Goal: Transaction & Acquisition: Purchase product/service

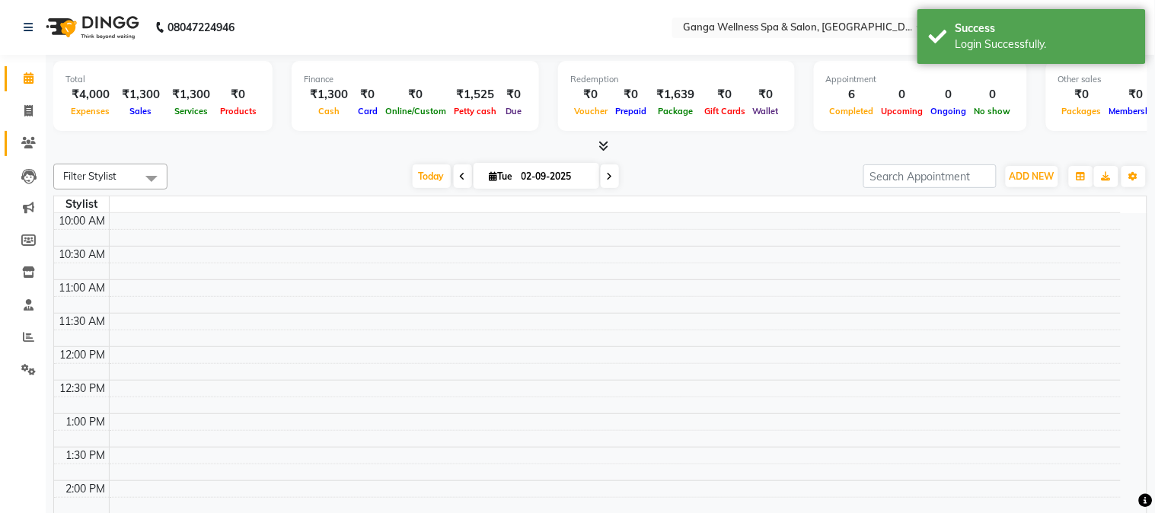
select select "en"
click at [24, 142] on icon at bounding box center [28, 142] width 14 height 11
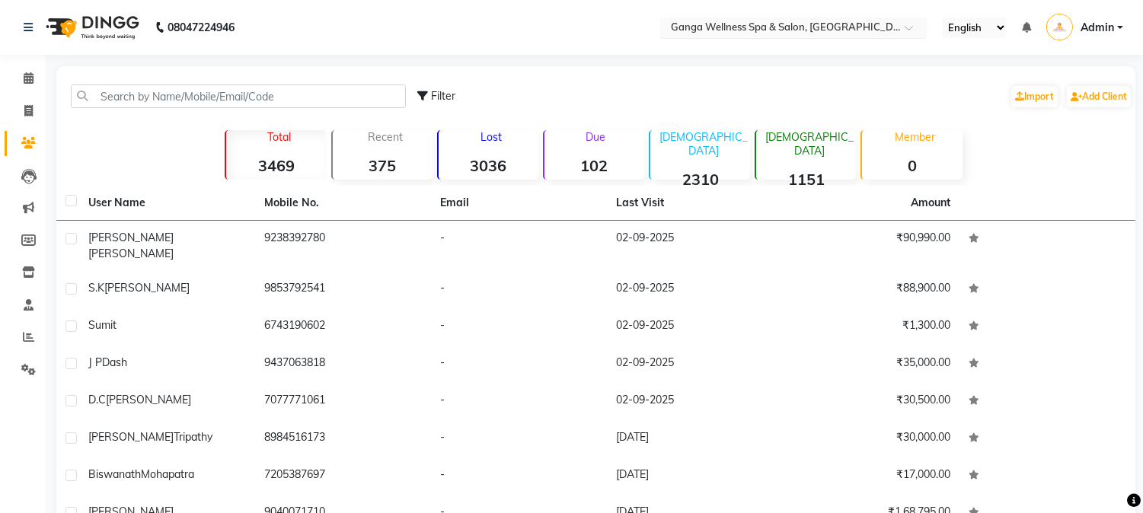
click at [750, 23] on input "text" at bounding box center [778, 28] width 221 height 15
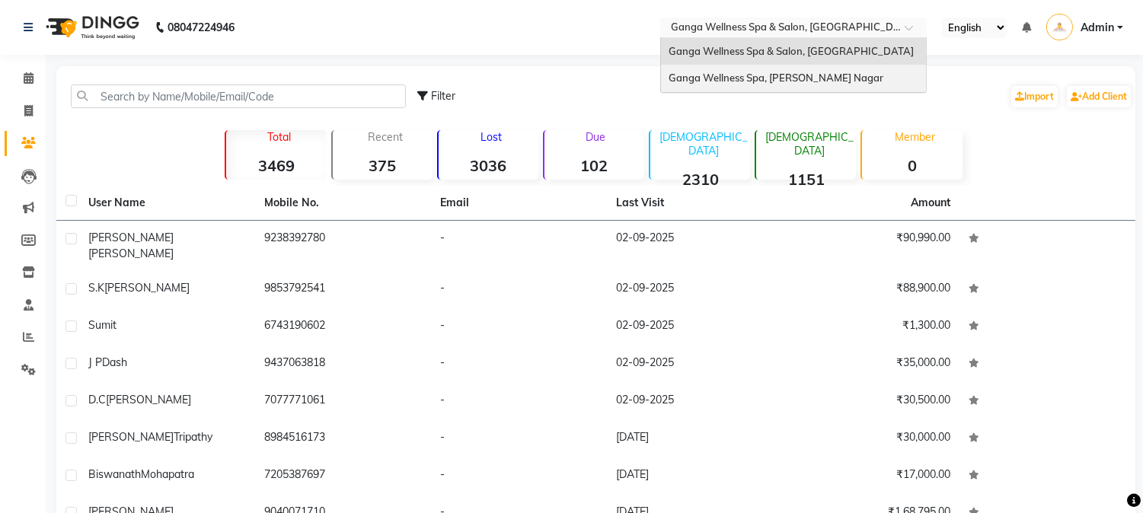
click at [745, 73] on span "Ganga Wellness Spa, [PERSON_NAME] Nagar" at bounding box center [776, 78] width 215 height 12
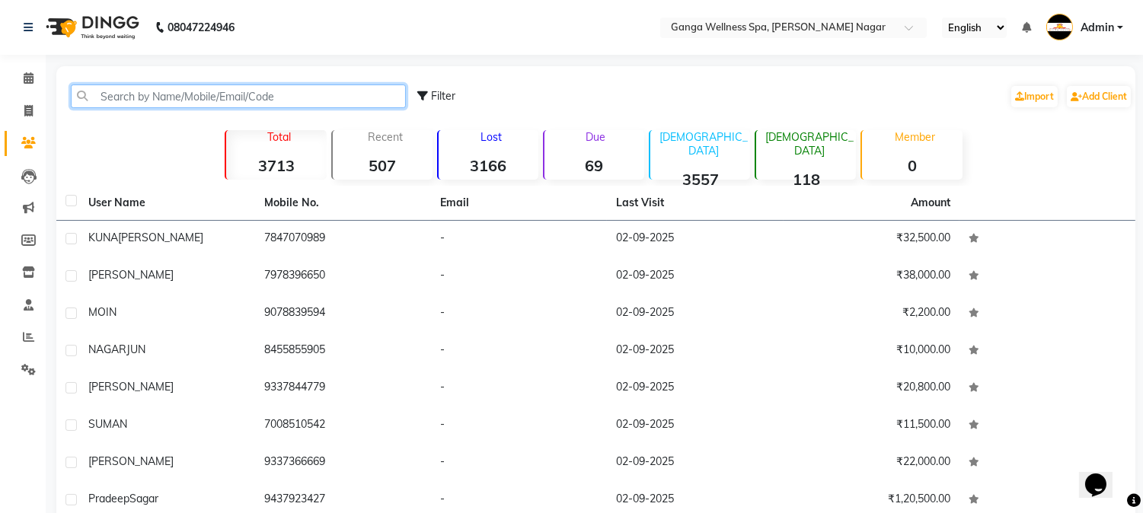
click at [131, 93] on input "text" at bounding box center [238, 97] width 335 height 24
paste input "9937546421"
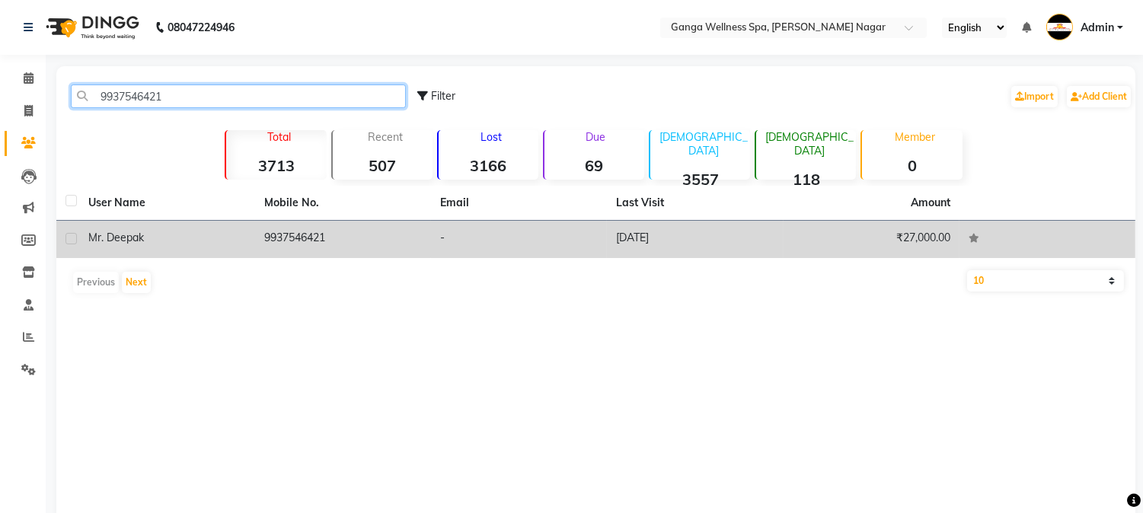
type input "9937546421"
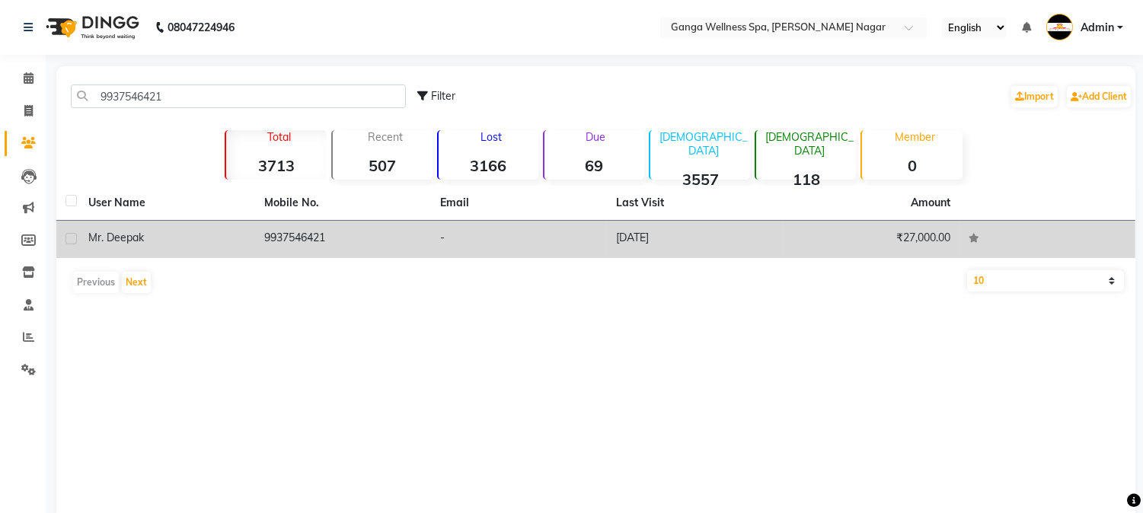
click at [196, 250] on td "Mr. Deepak" at bounding box center [167, 239] width 176 height 37
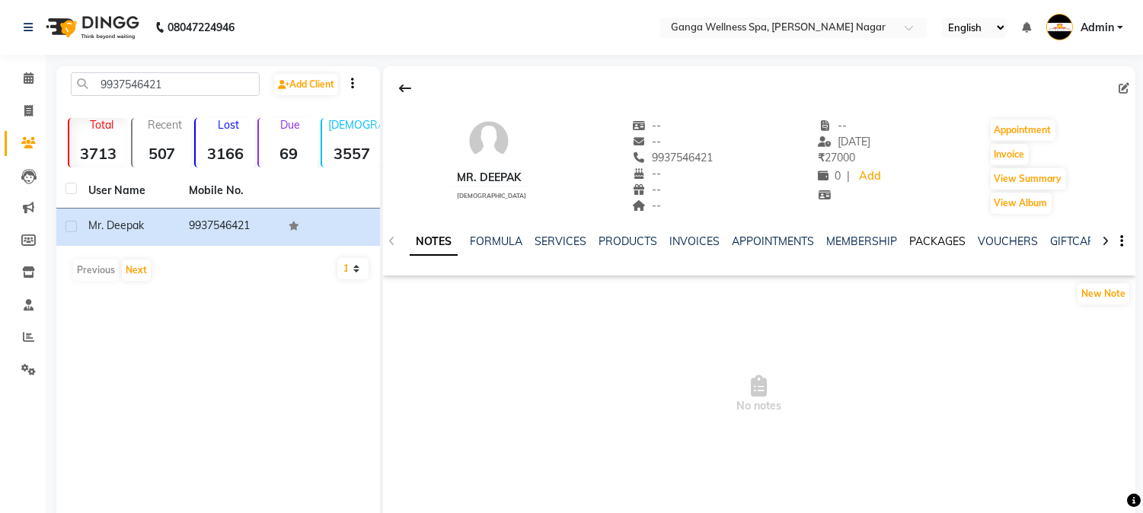
click at [901, 238] on ul "NOTES FORMULA SERVICES PRODUCTS INVOICES APPOINTMENTS MEMBERSHIP PACKAGES VOUCH…" at bounding box center [893, 242] width 967 height 16
click at [912, 238] on link "PACKAGES" at bounding box center [937, 242] width 56 height 14
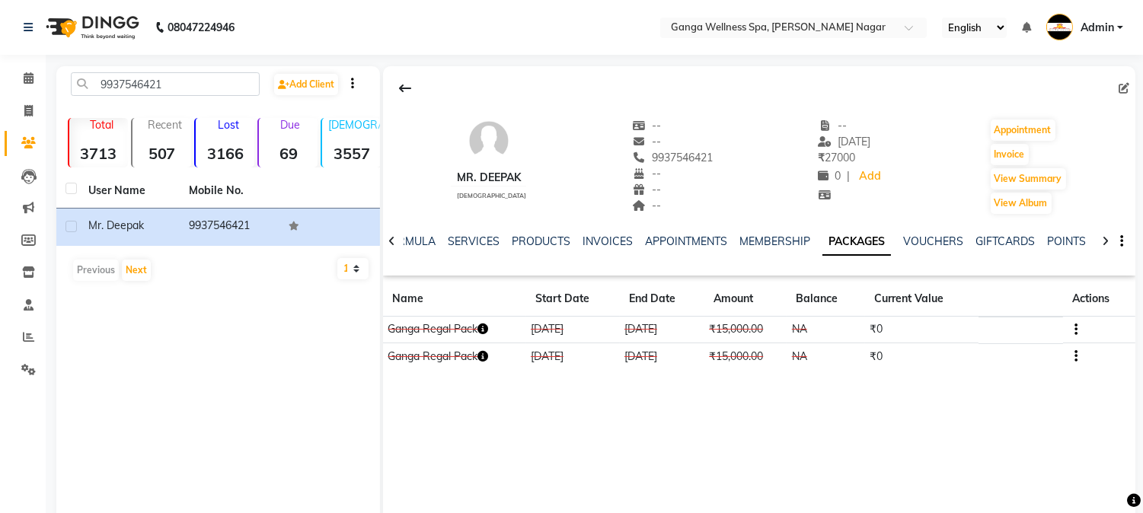
click at [657, 353] on td "[DATE]" at bounding box center [662, 356] width 85 height 27
click at [485, 325] on icon "button" at bounding box center [482, 329] width 11 height 11
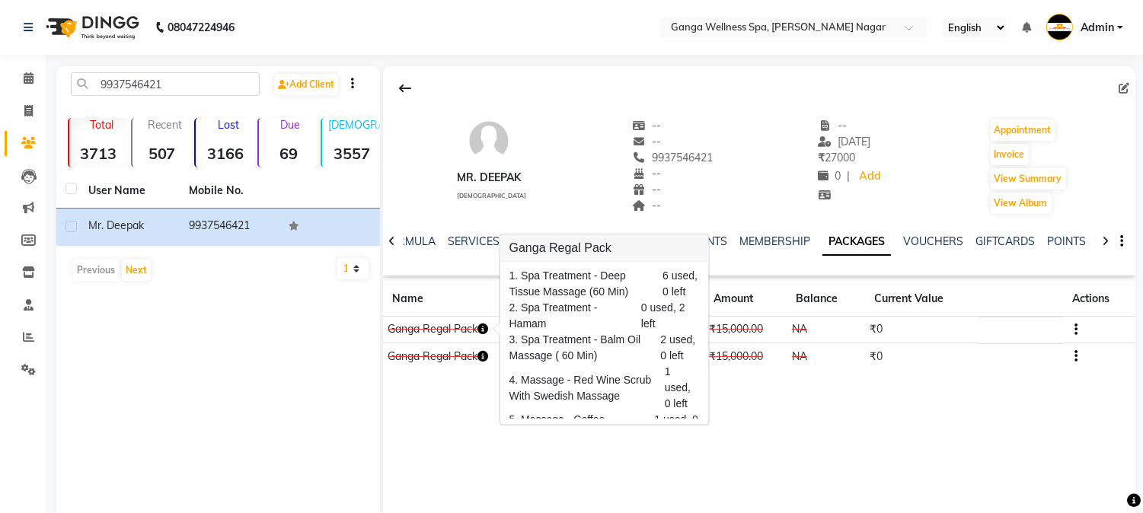
click at [485, 325] on icon "button" at bounding box center [482, 329] width 11 height 11
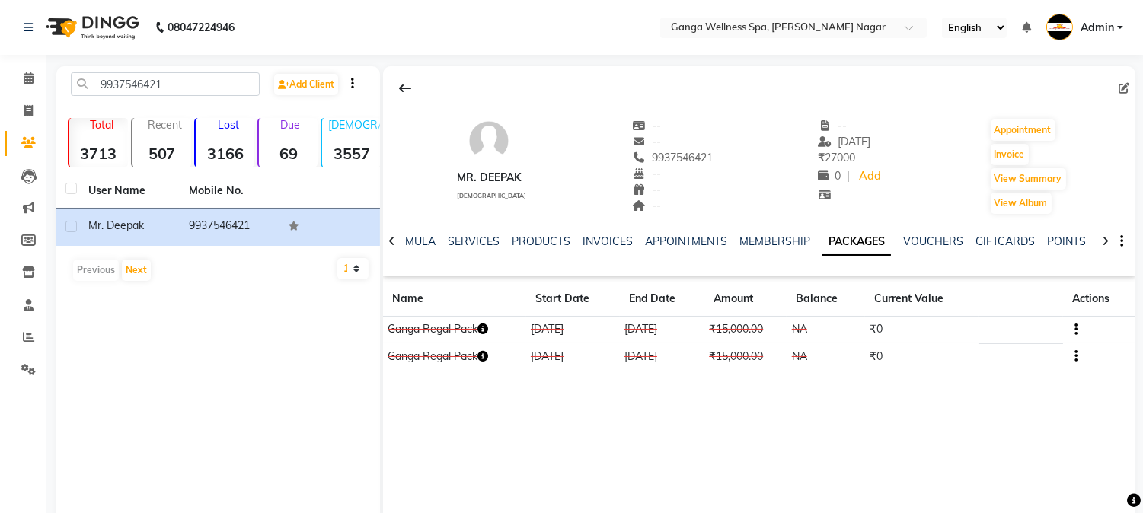
click at [485, 325] on icon "button" at bounding box center [482, 329] width 11 height 11
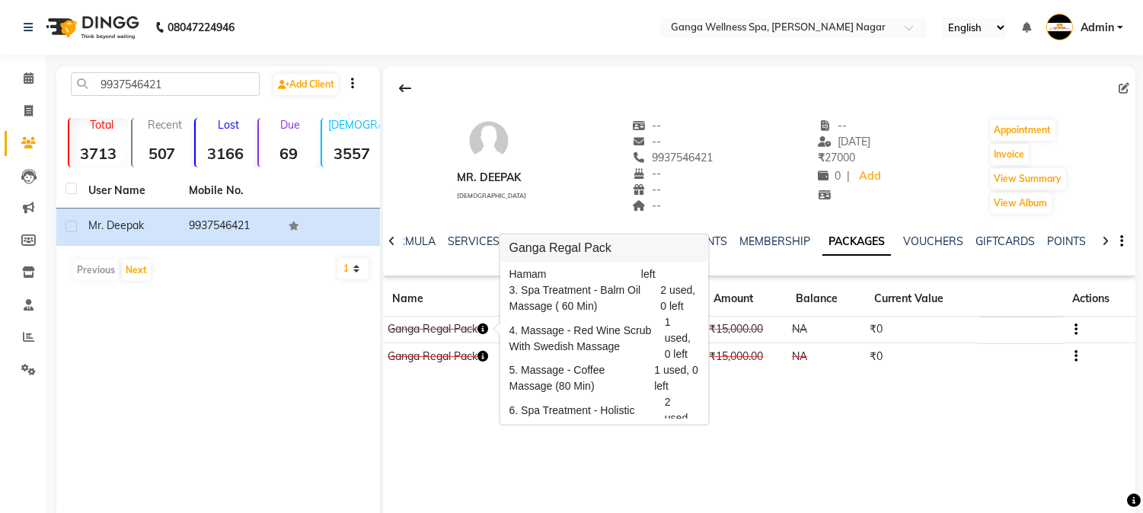
scroll to position [104, 0]
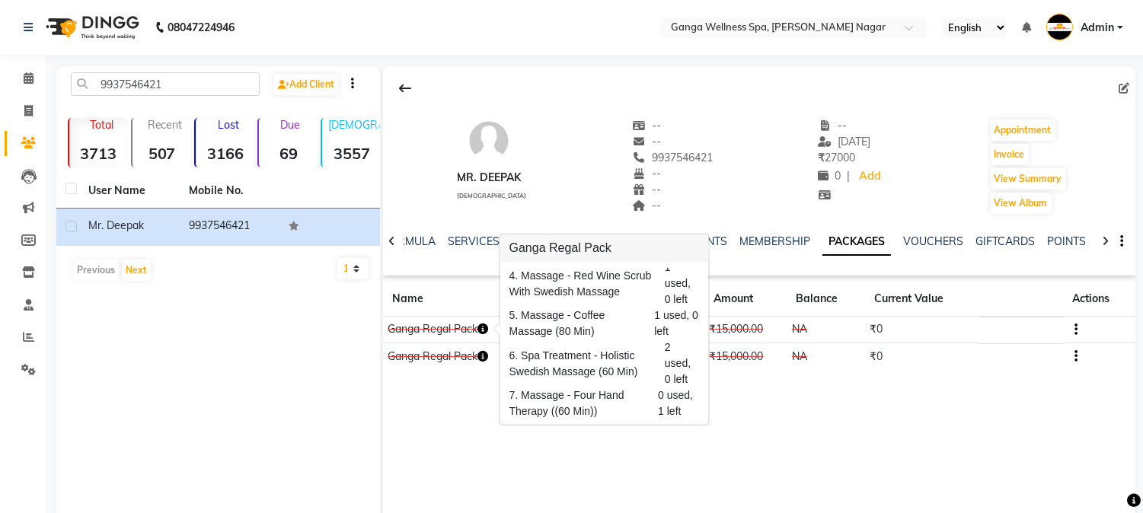
click at [485, 331] on icon "button" at bounding box center [482, 329] width 11 height 11
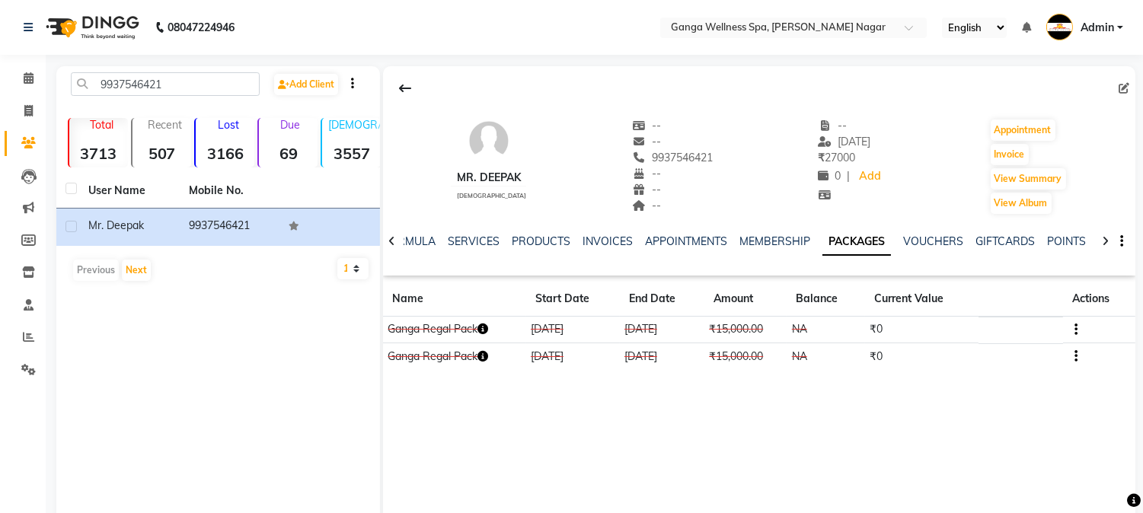
click at [486, 330] on icon "button" at bounding box center [482, 329] width 11 height 11
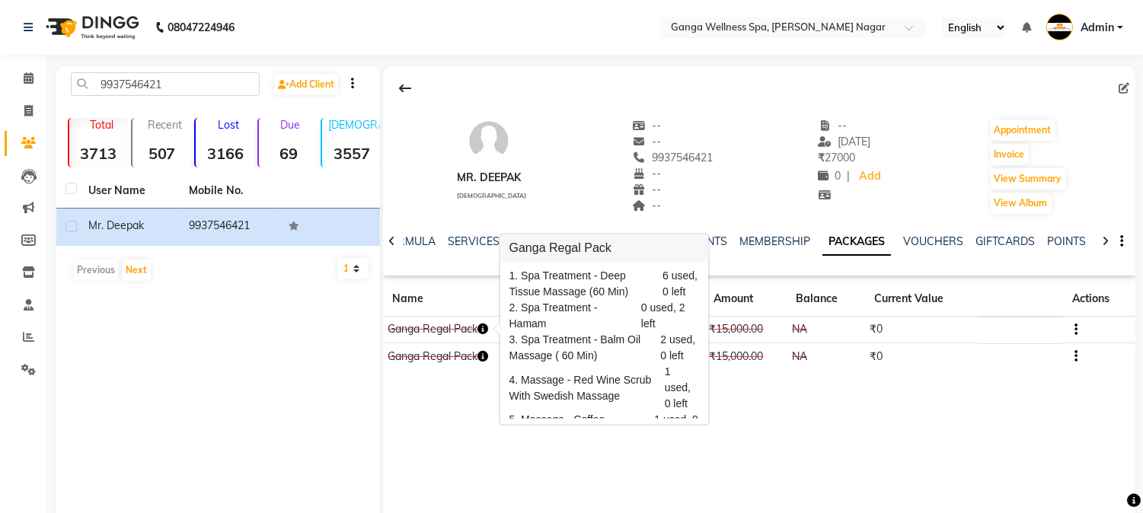
click at [486, 330] on icon "button" at bounding box center [482, 329] width 11 height 11
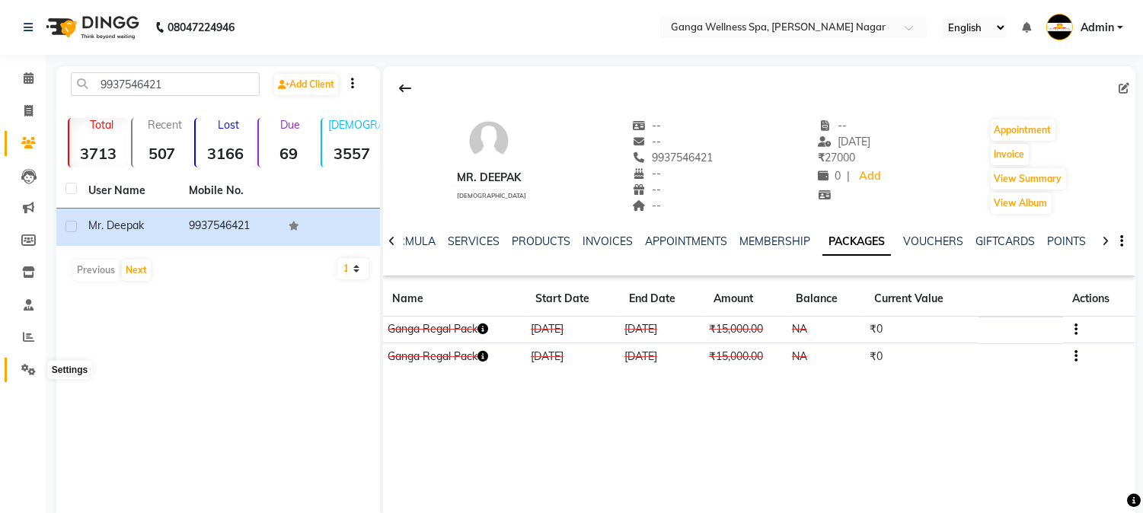
click at [23, 375] on icon at bounding box center [28, 369] width 14 height 11
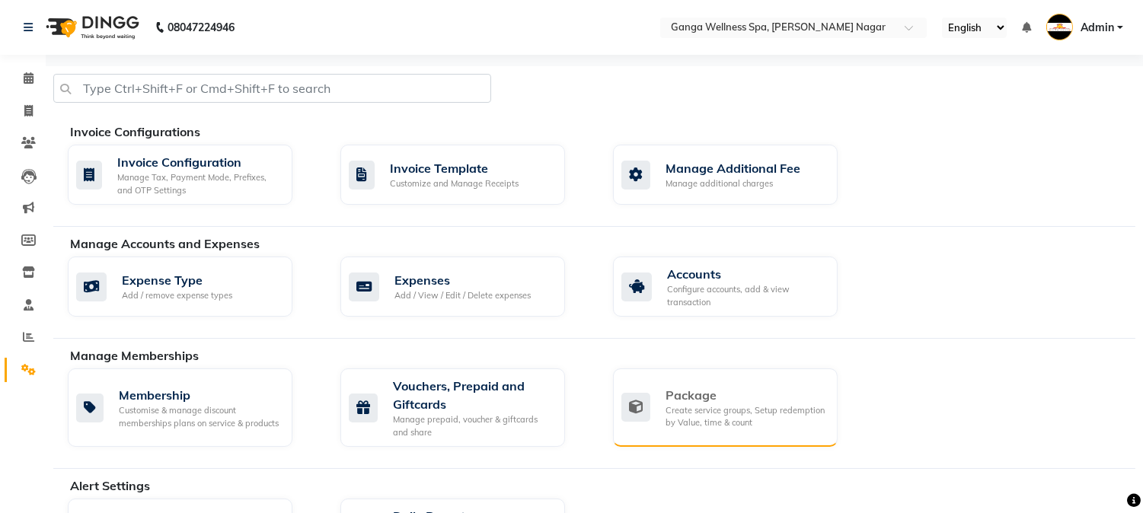
click at [751, 407] on div "Create service groups, Setup redemption by Value, time & count" at bounding box center [745, 416] width 160 height 25
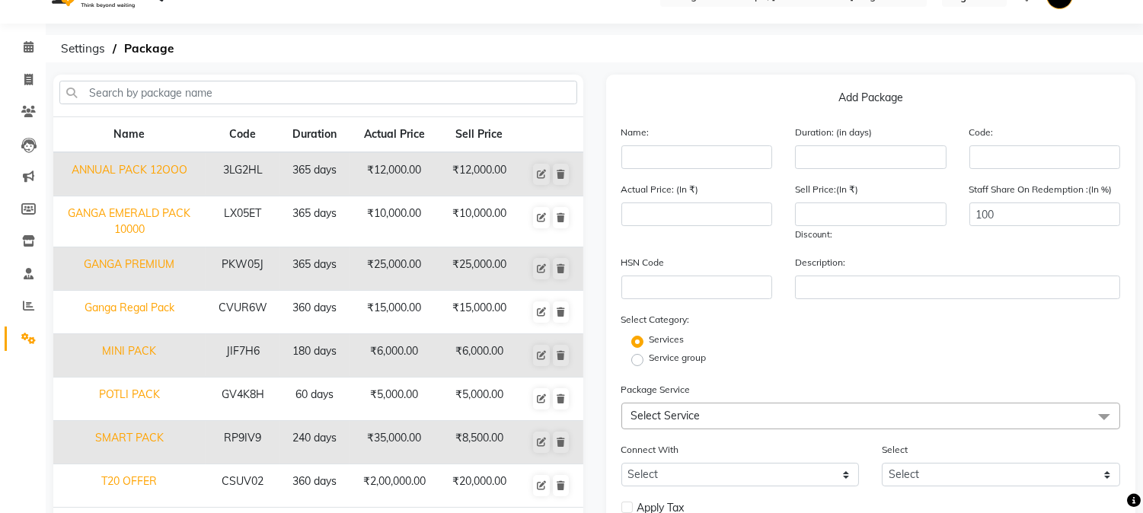
scroll to position [85, 0]
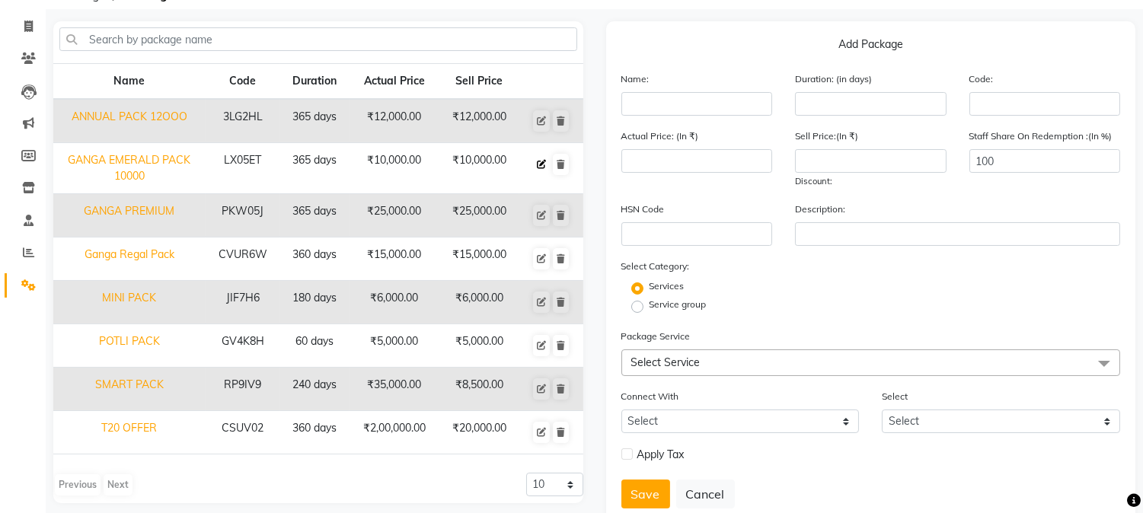
click at [544, 162] on icon at bounding box center [541, 164] width 9 height 9
type input "GANGA EMERALD PACK 10000"
type input "365"
type input "LX05ET"
type input "10000"
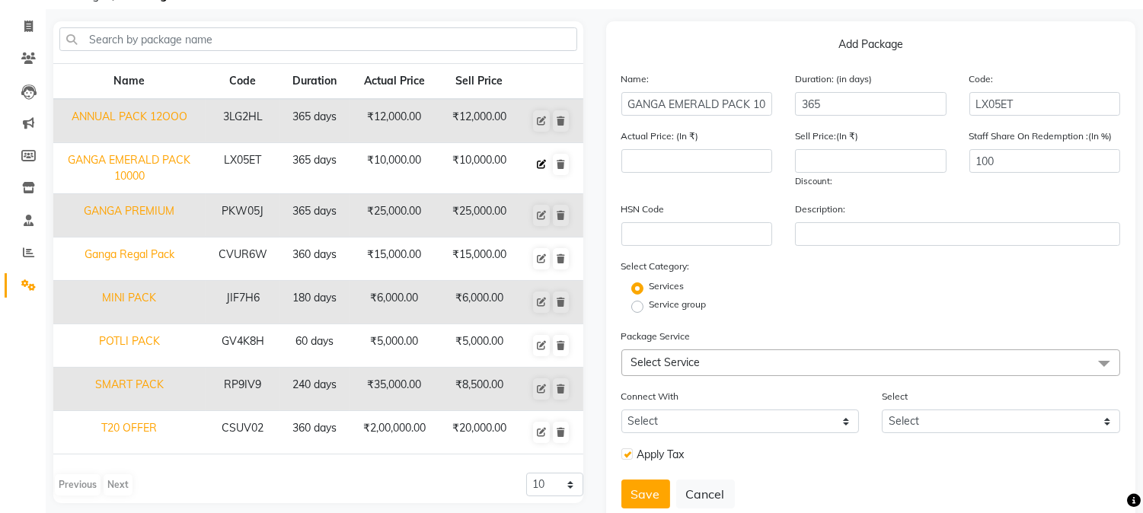
type input "10000"
checkbox input "true"
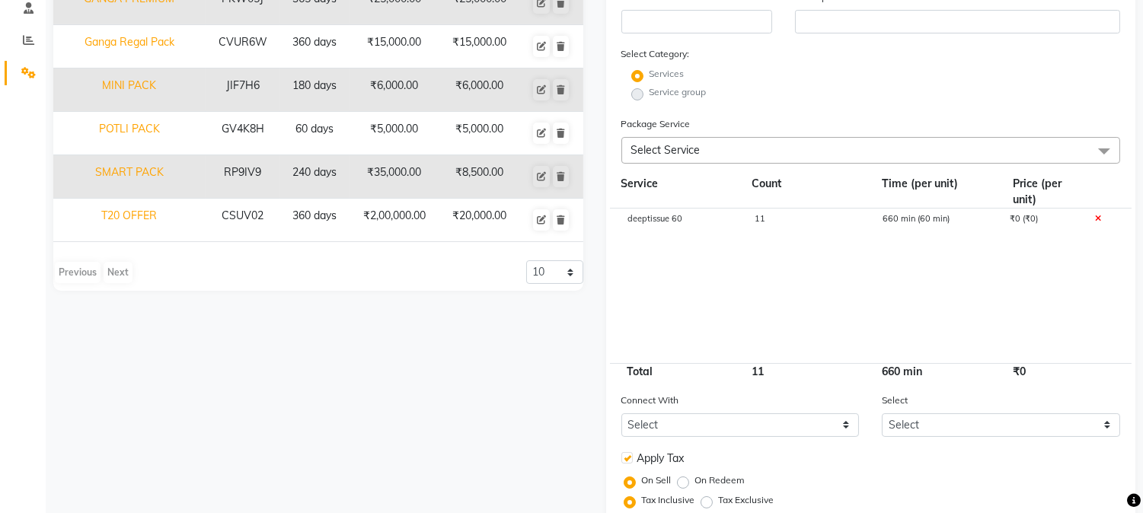
scroll to position [338, 0]
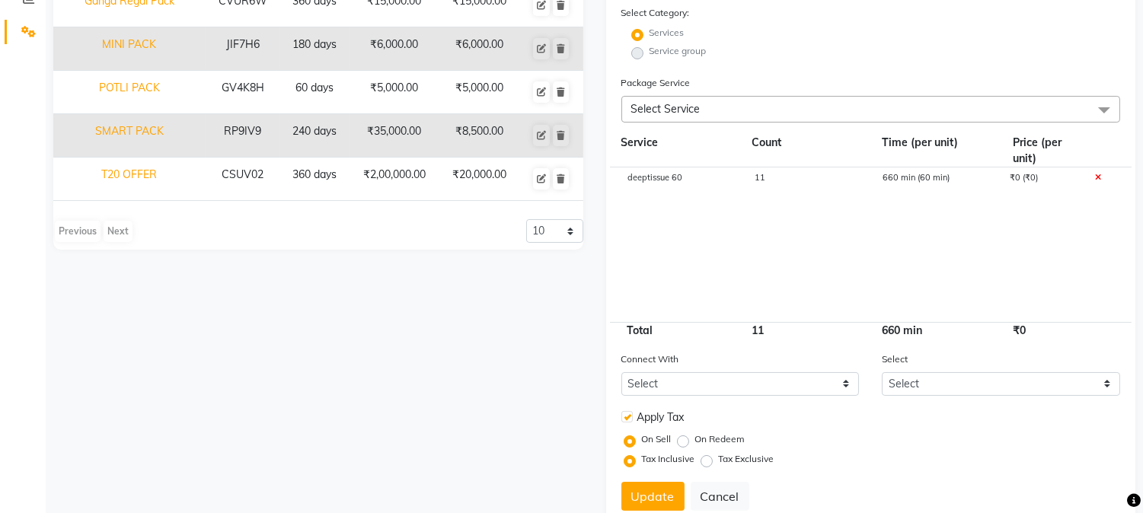
click at [773, 177] on div "11" at bounding box center [806, 187] width 127 height 26
click at [782, 189] on input "11" at bounding box center [807, 186] width 104 height 24
type input "10"
click at [761, 97] on span "Select Service" at bounding box center [870, 109] width 499 height 27
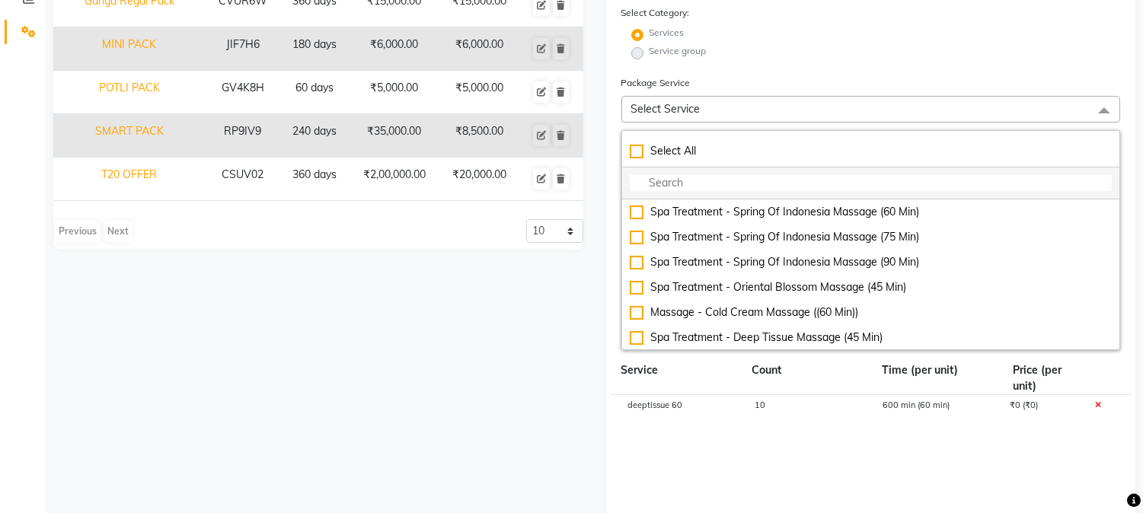
click at [732, 176] on li at bounding box center [871, 184] width 498 height 32
click at [732, 176] on input "multiselect-search" at bounding box center [871, 183] width 483 height 16
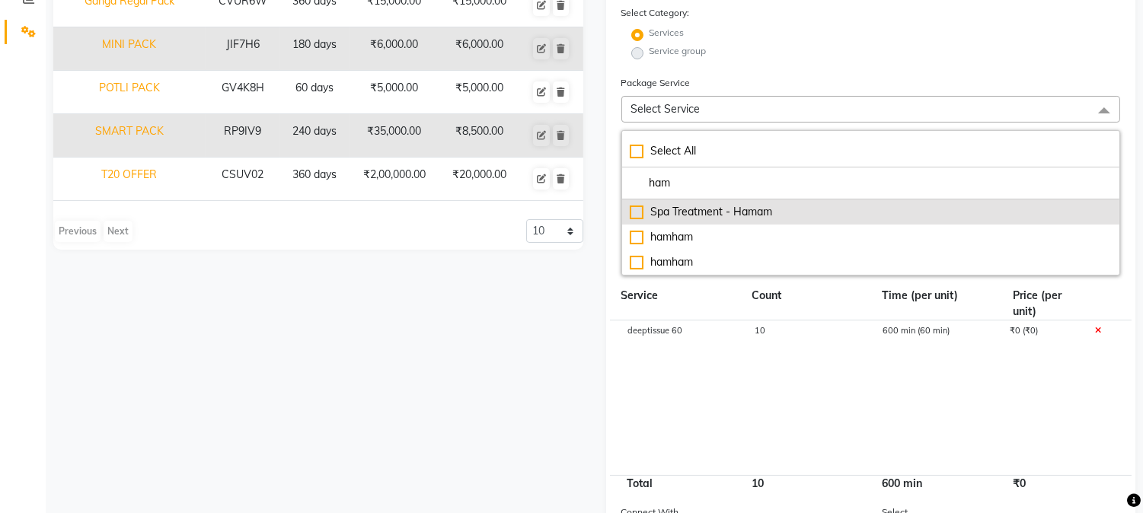
type input "ham"
click at [775, 217] on div "Spa Treatment - Hamam" at bounding box center [871, 212] width 483 height 16
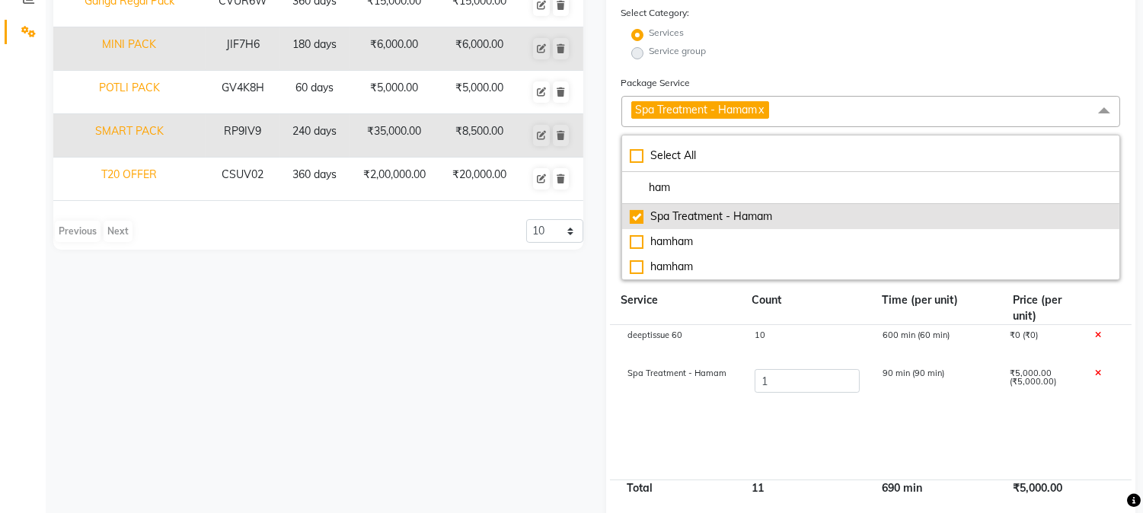
click at [788, 222] on div "Spa Treatment - Hamam" at bounding box center [871, 217] width 483 height 16
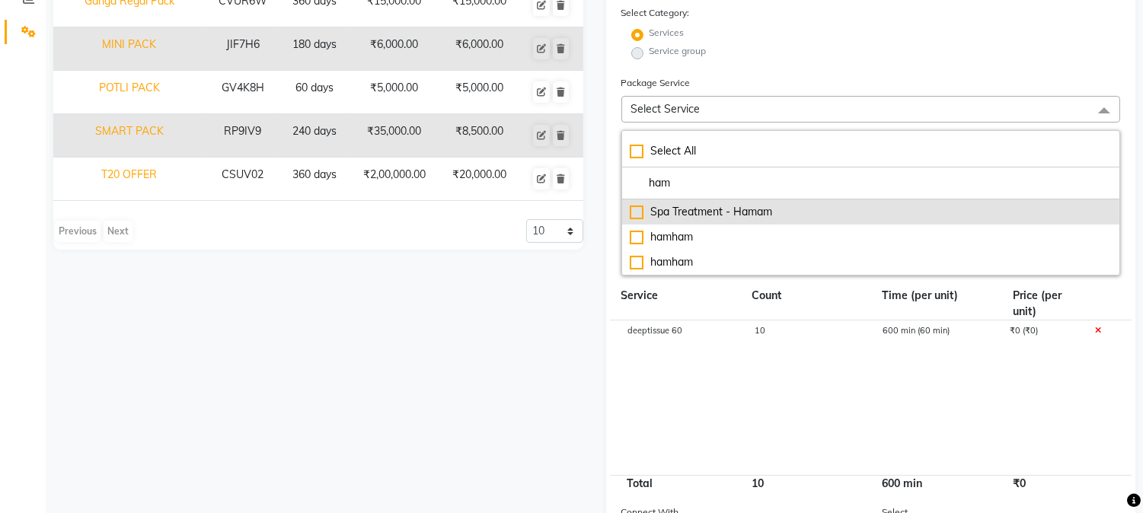
click at [788, 222] on li "Spa Treatment - Hamam" at bounding box center [871, 211] width 498 height 25
checkbox input "true"
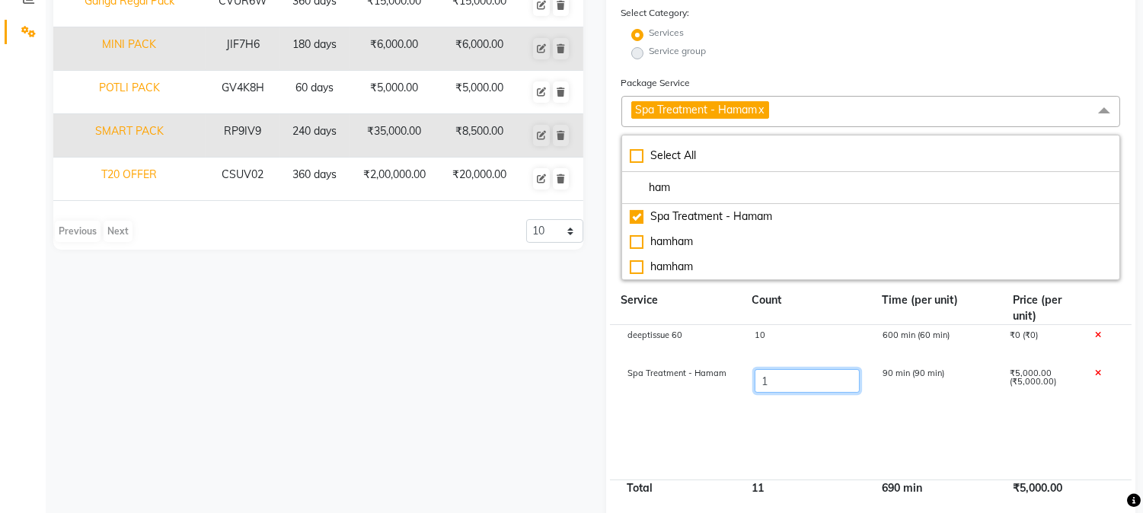
click at [782, 373] on input "1" at bounding box center [807, 381] width 104 height 24
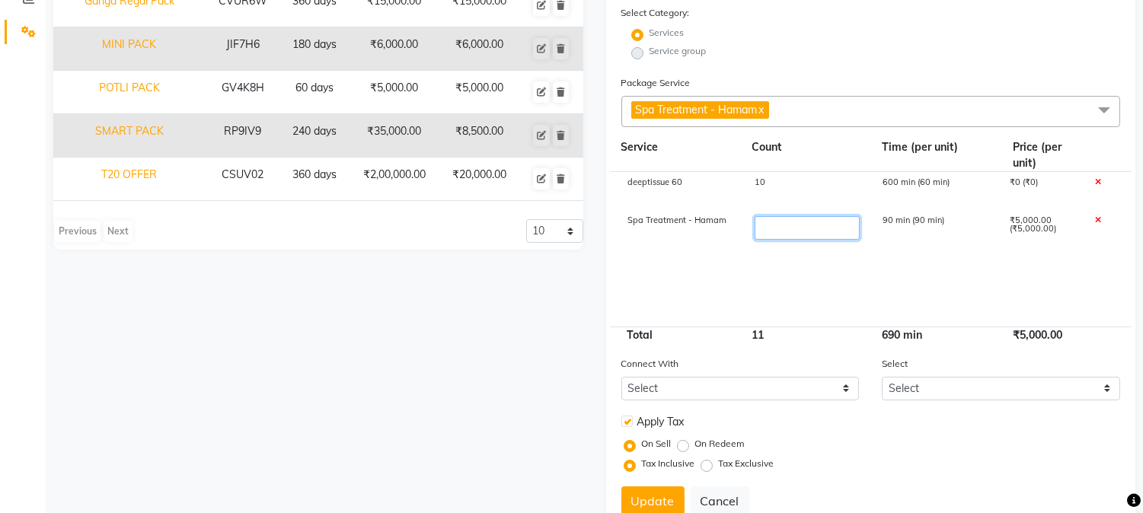
type input "2"
click at [818, 97] on span "Spa Treatment - Hamam x" at bounding box center [870, 111] width 499 height 31
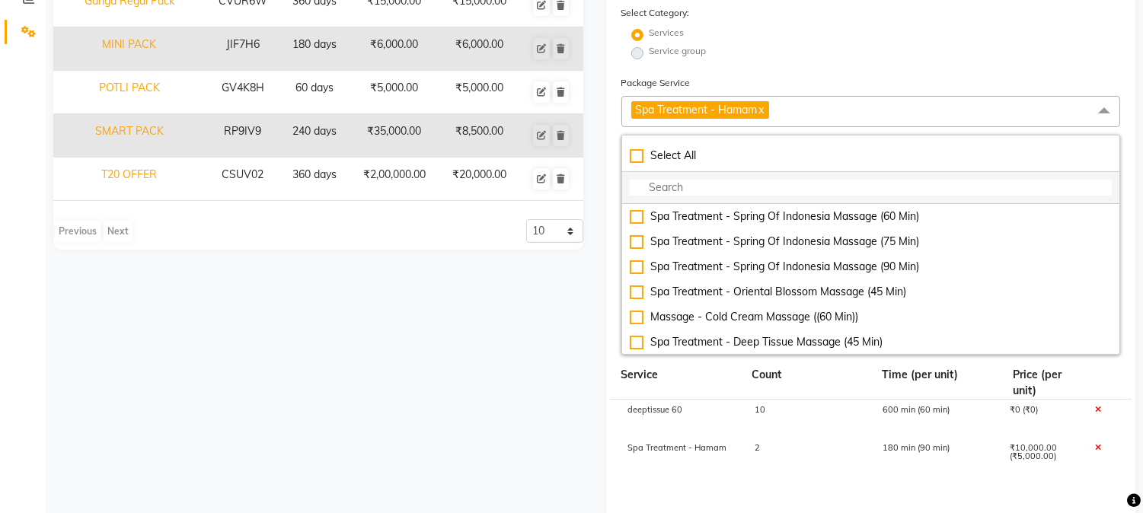
click at [798, 194] on input "multiselect-search" at bounding box center [871, 188] width 483 height 16
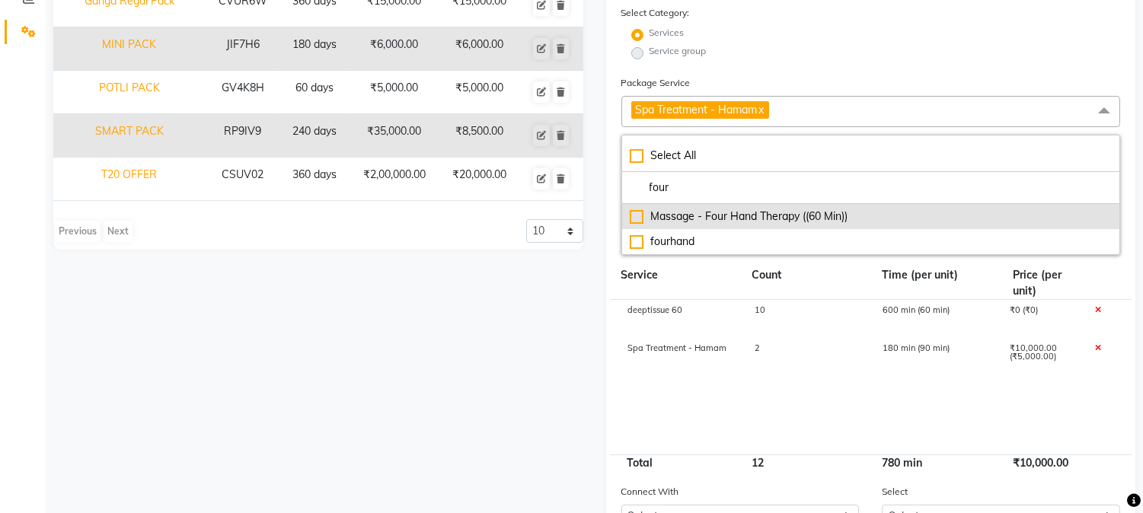
type input "four"
click at [805, 219] on div "Massage - Four Hand Therapy ((60 Min))" at bounding box center [871, 217] width 483 height 16
checkbox input "true"
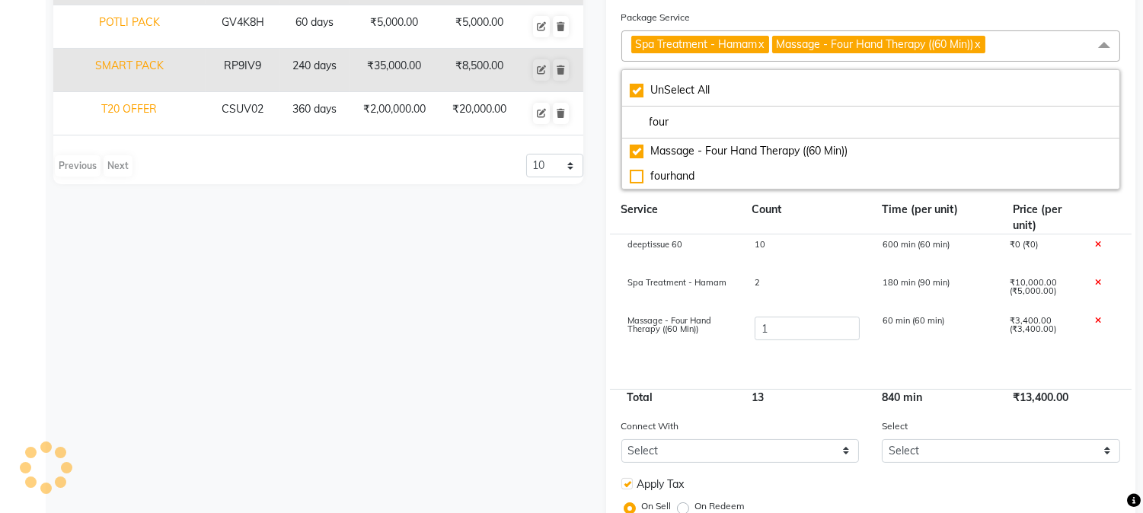
scroll to position [519, 0]
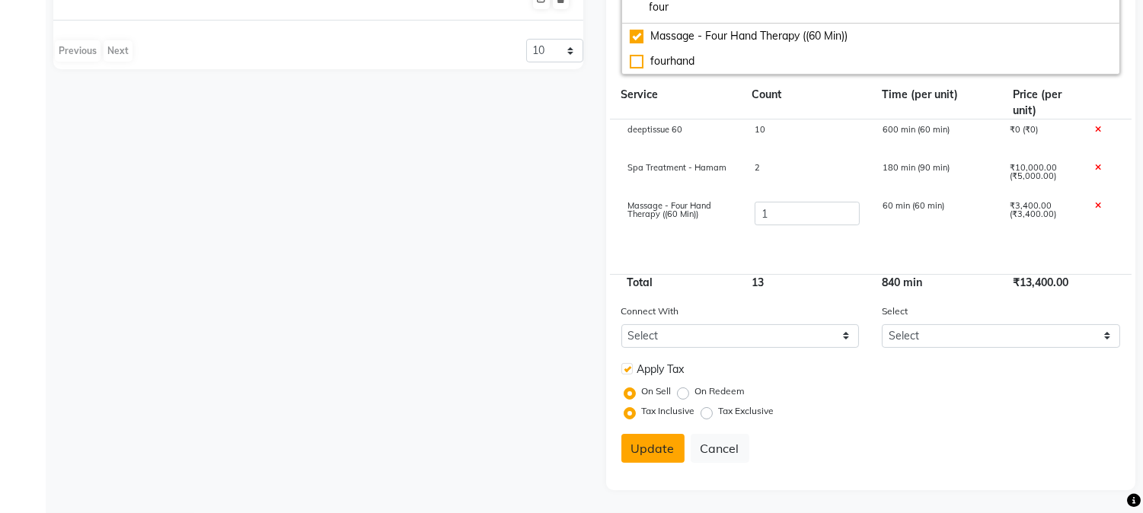
click at [672, 445] on button "Update" at bounding box center [652, 448] width 63 height 29
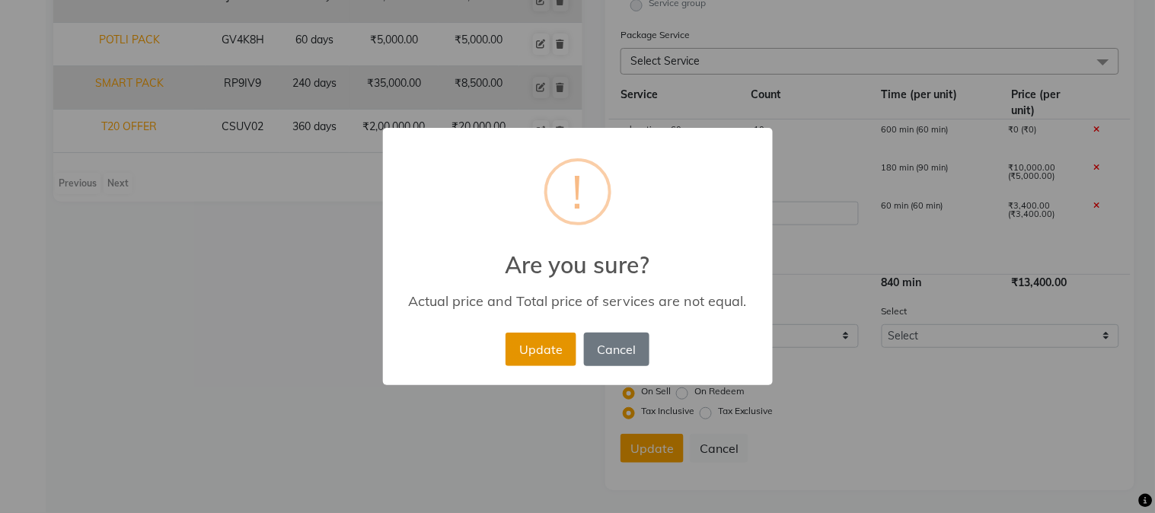
click at [560, 346] on button "Update" at bounding box center [541, 350] width 70 height 34
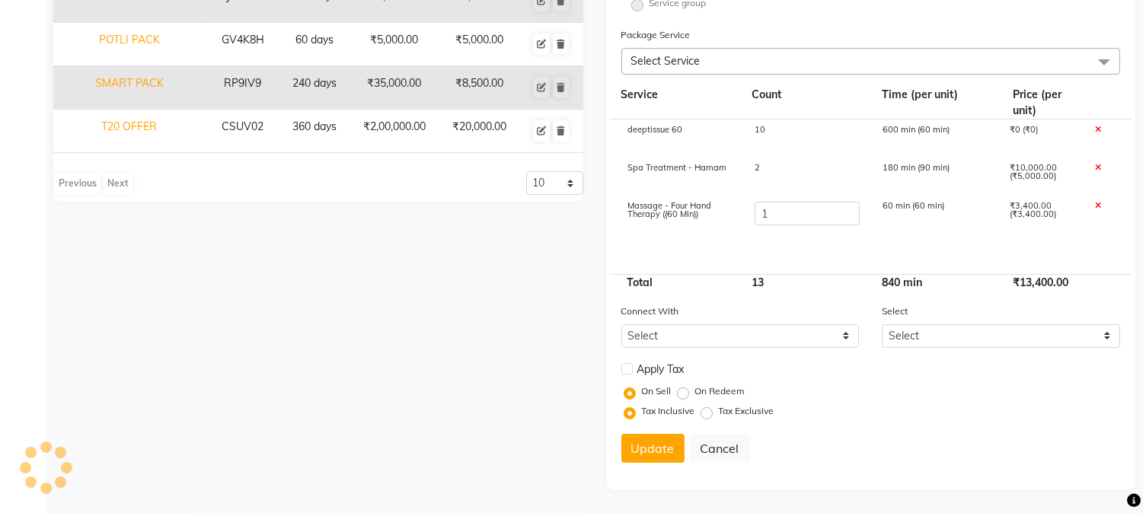
select select
checkbox input "false"
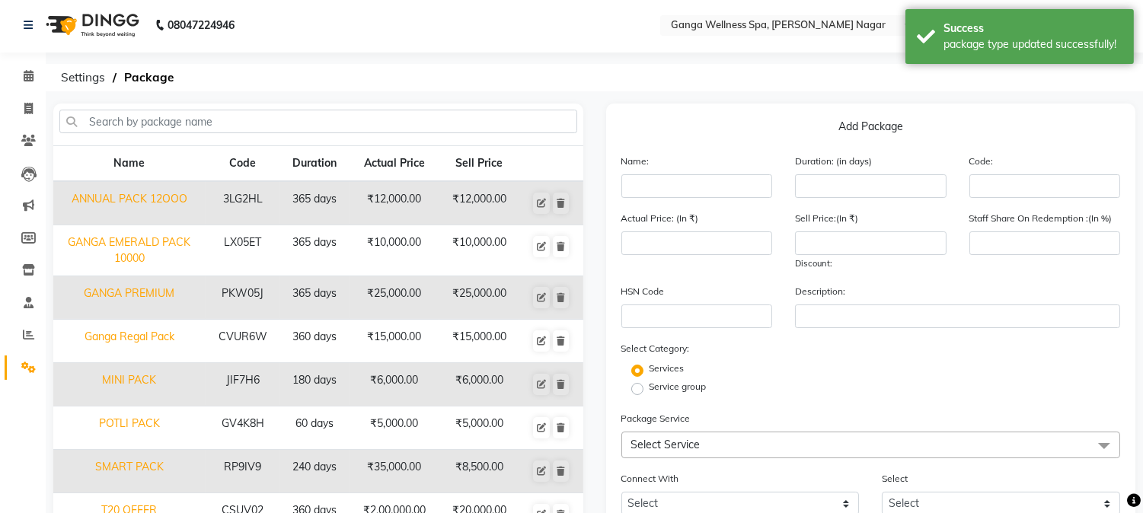
scroll to position [0, 0]
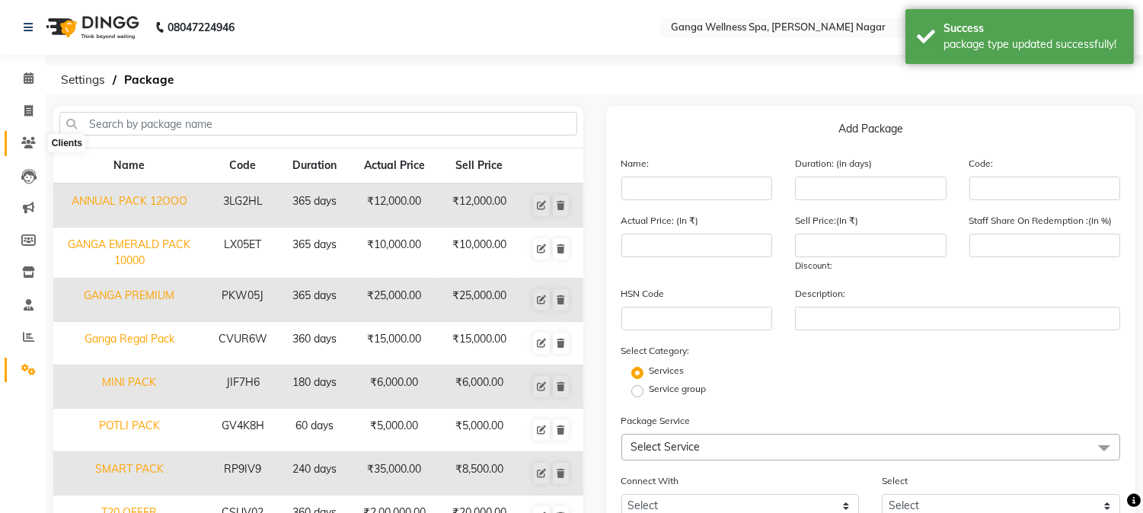
click at [21, 143] on icon at bounding box center [28, 142] width 14 height 11
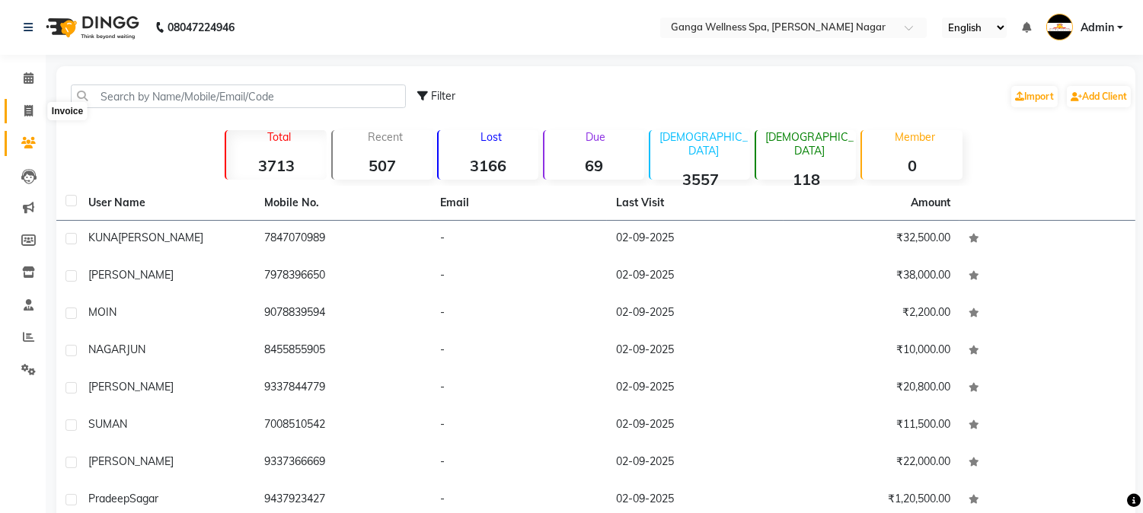
click at [27, 109] on icon at bounding box center [28, 110] width 8 height 11
select select "service"
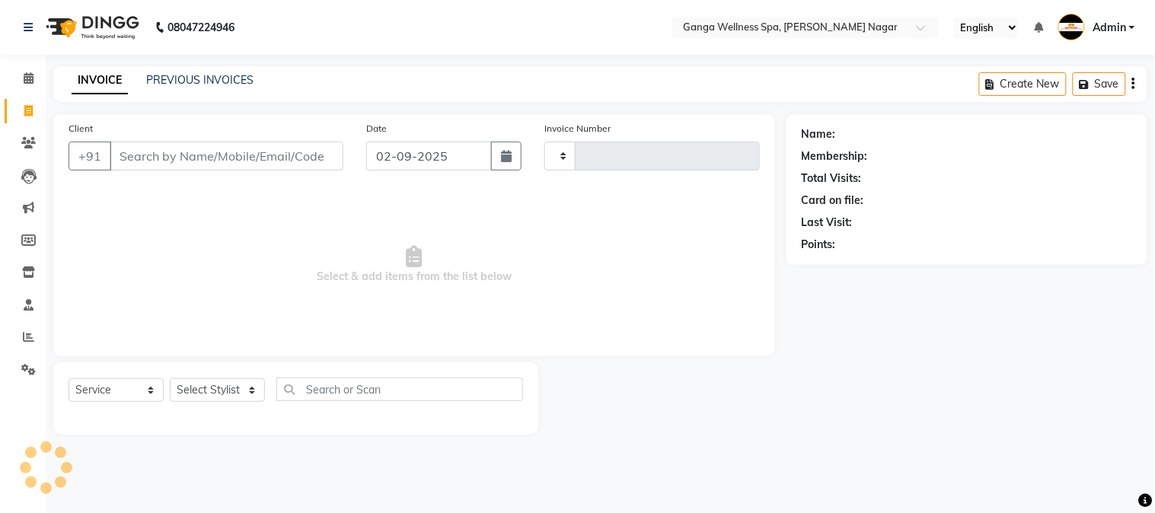
type input "2849"
select select "762"
click at [152, 163] on input "Client" at bounding box center [227, 156] width 234 height 29
click at [21, 145] on icon at bounding box center [28, 142] width 14 height 11
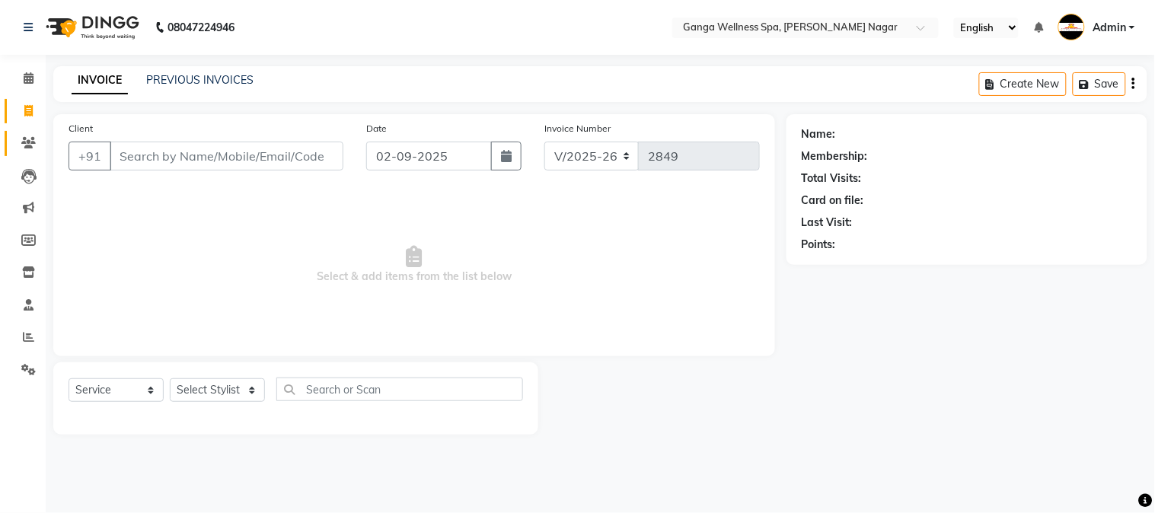
click at [21, 145] on icon at bounding box center [28, 142] width 14 height 11
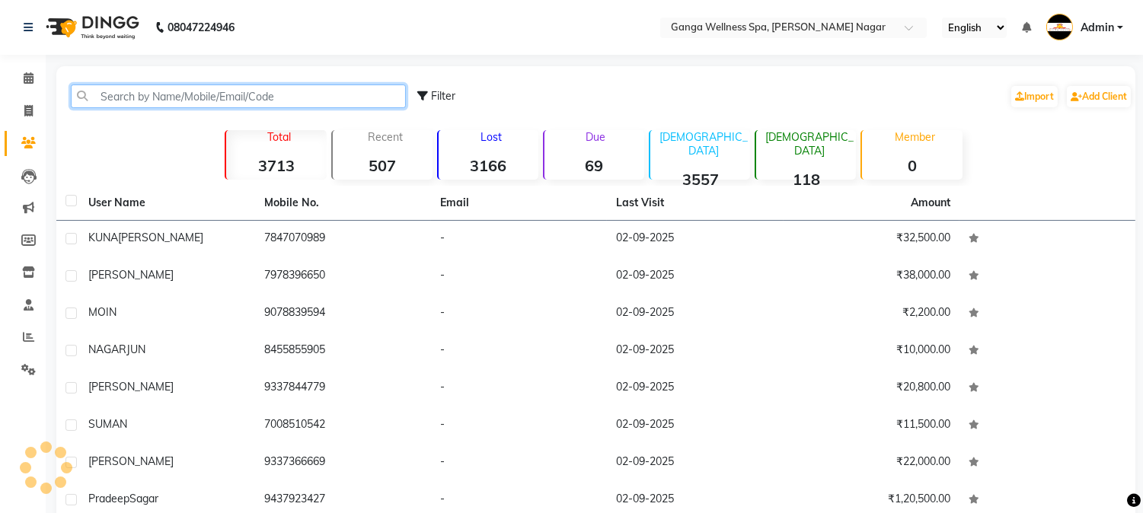
click at [97, 94] on input "text" at bounding box center [238, 97] width 335 height 24
paste input "9937546421"
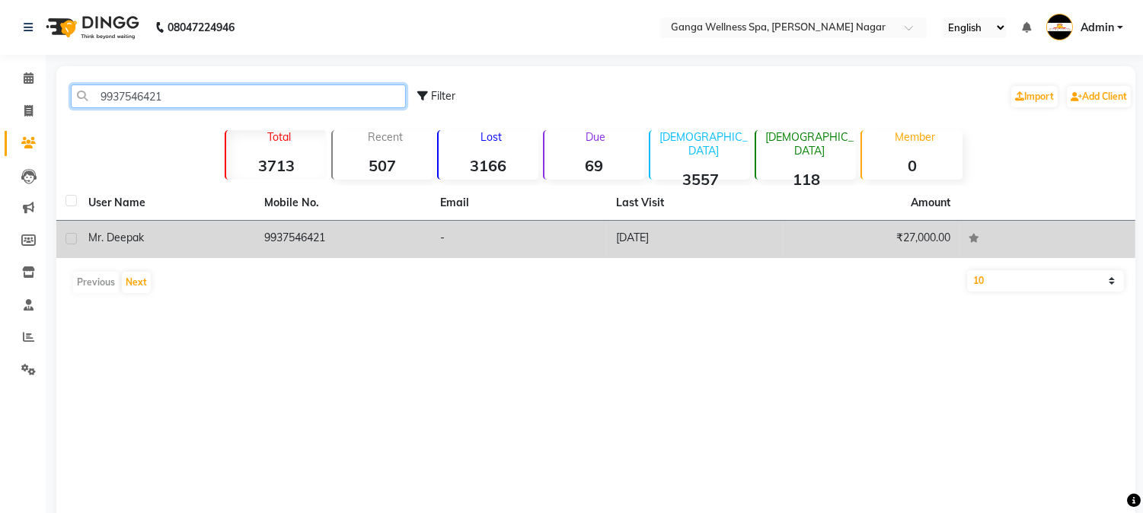
type input "9937546421"
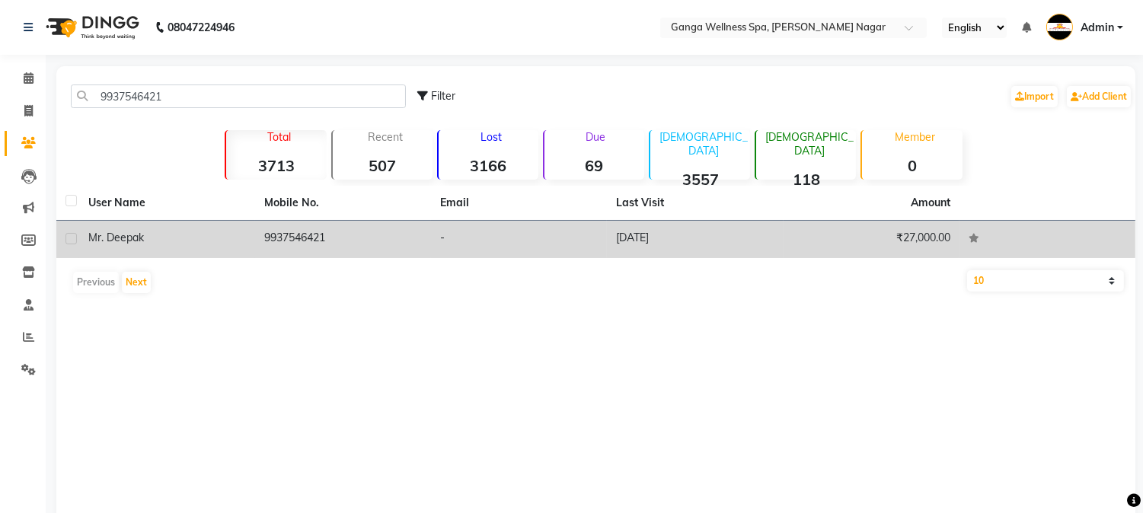
click at [187, 245] on div "Mr. Deepak" at bounding box center [167, 238] width 158 height 16
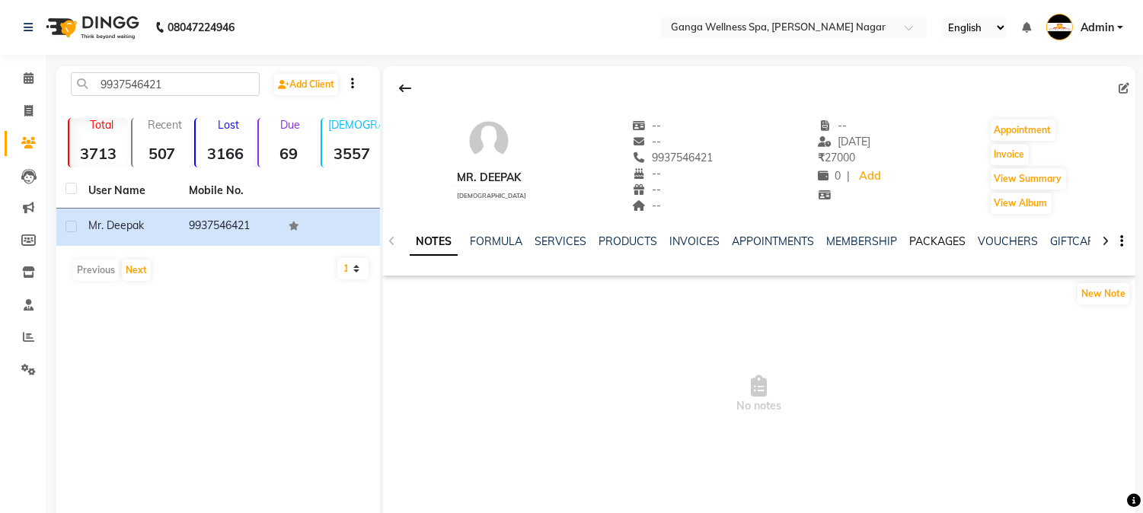
click at [932, 235] on link "PACKAGES" at bounding box center [937, 242] width 56 height 14
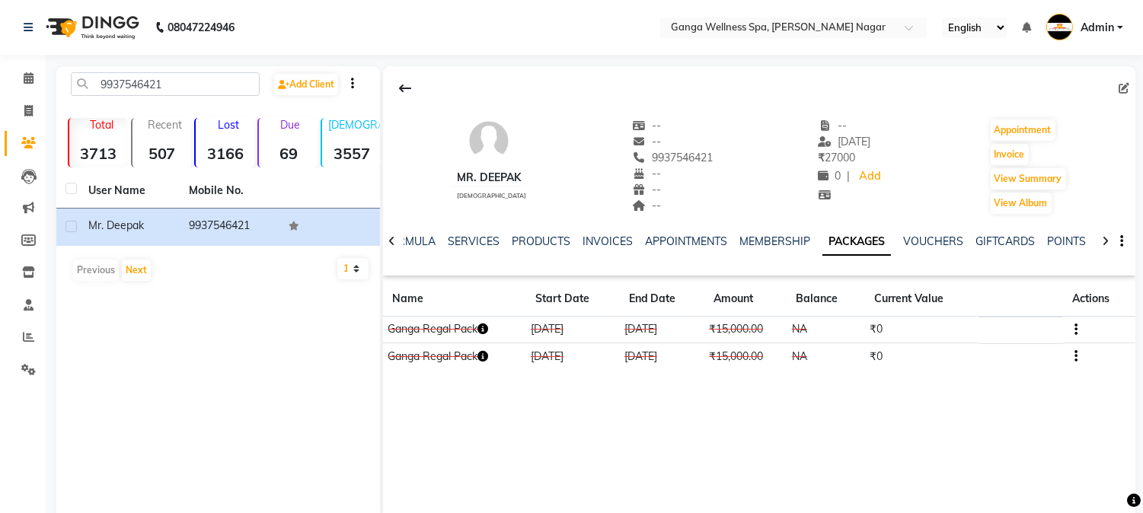
click at [855, 231] on div "NOTES FORMULA SERVICES PRODUCTS INVOICES APPOINTMENTS MEMBERSHIP PACKAGES VOUCH…" at bounding box center [759, 241] width 752 height 53
click at [1004, 148] on button "Invoice" at bounding box center [1010, 154] width 38 height 21
select select "service"
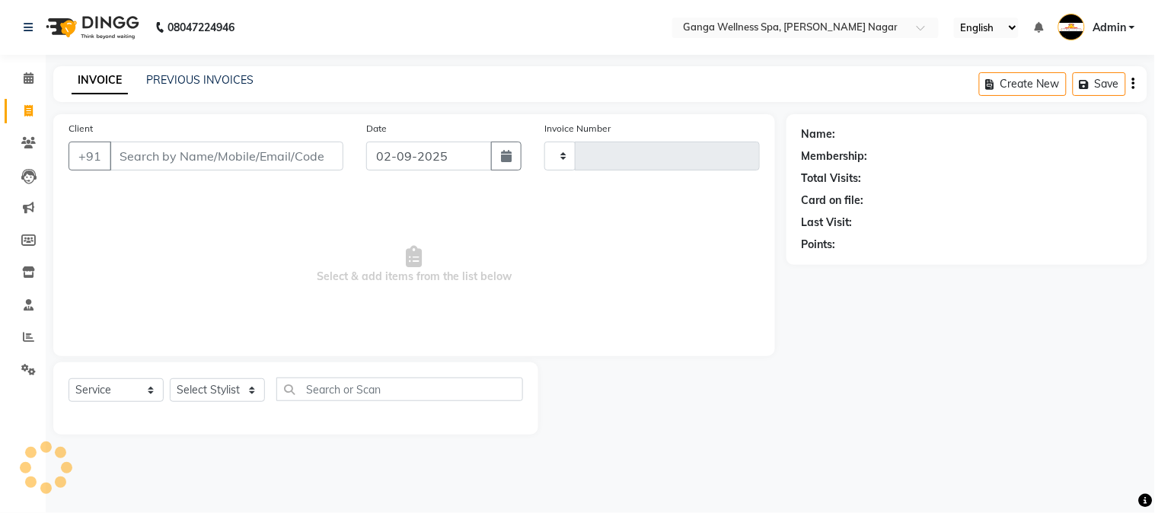
type input "2849"
select select "762"
click at [206, 385] on select "Select Stylist" at bounding box center [217, 390] width 95 height 24
type input "9937546421"
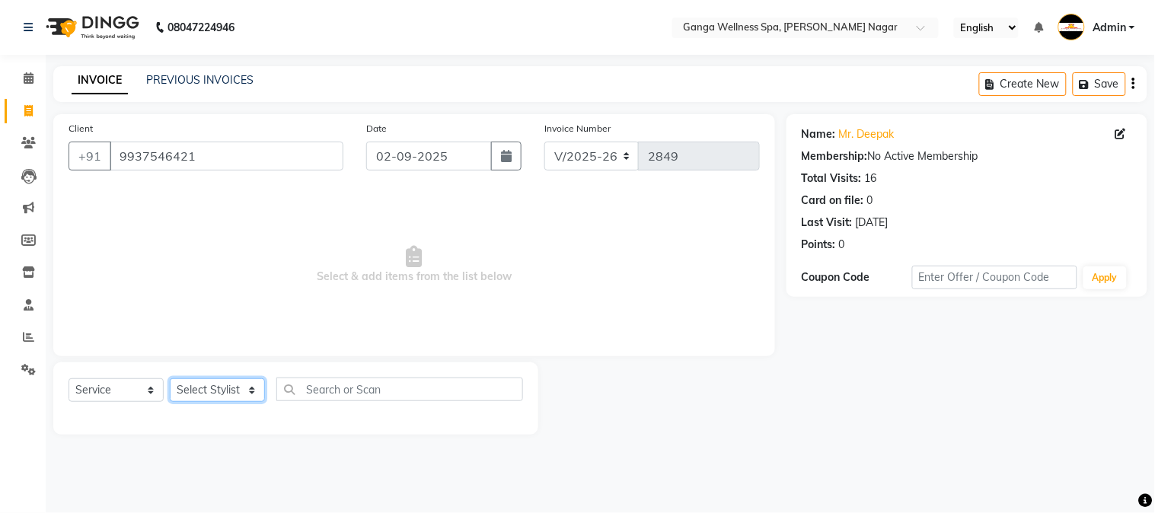
select select "14078"
click at [170, 379] on select "Select Stylist Abhi [PERSON_NAME] Alexa AMMY AMMY [PERSON_NAME] anya APPI [PERS…" at bounding box center [217, 390] width 95 height 24
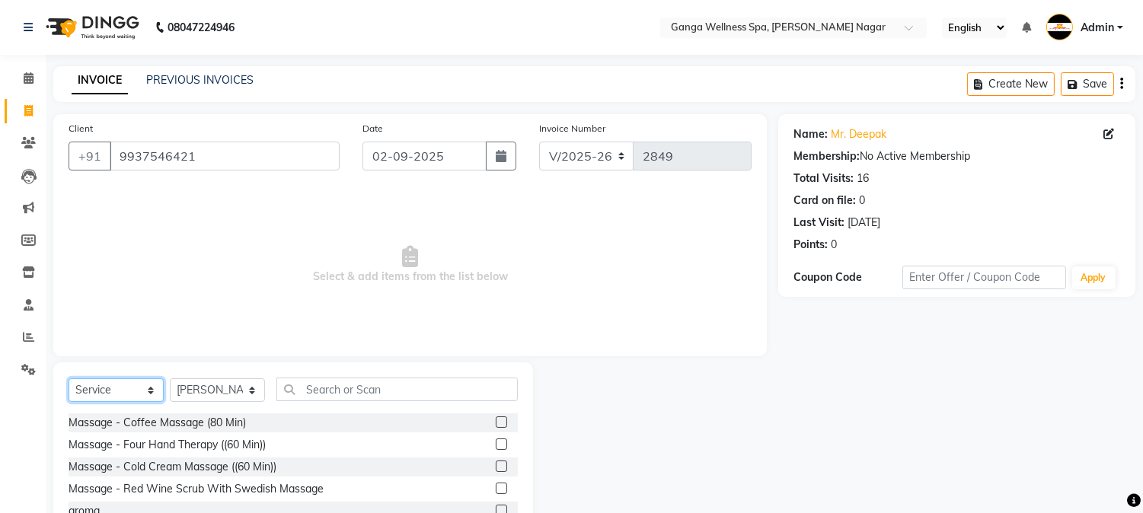
click at [126, 397] on select "Select Service Product Membership Package Voucher Prepaid Gift Card" at bounding box center [116, 390] width 95 height 24
select select "package"
click at [69, 379] on select "Select Service Product Membership Package Voucher Prepaid Gift Card" at bounding box center [116, 390] width 95 height 24
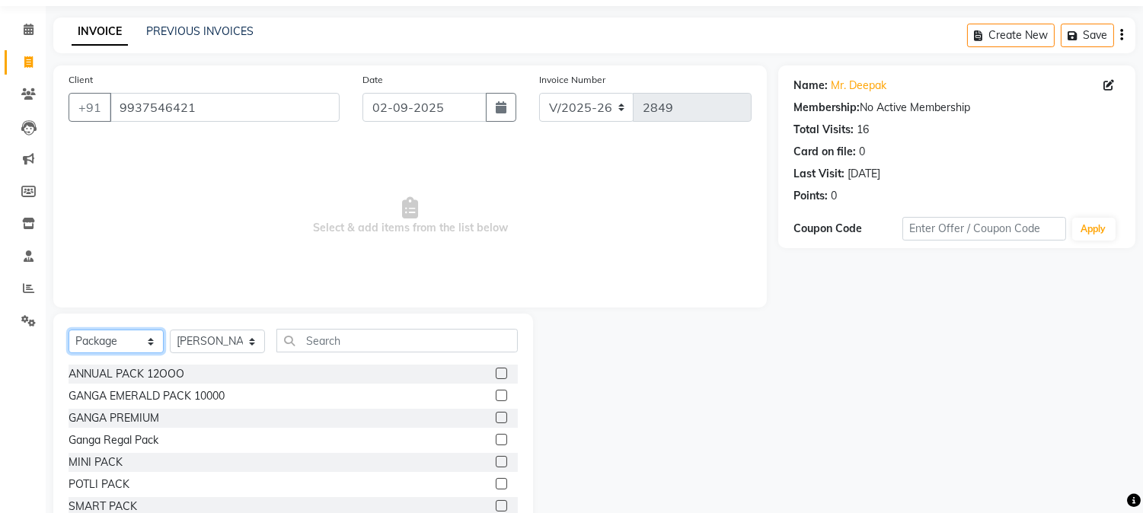
scroll to position [96, 0]
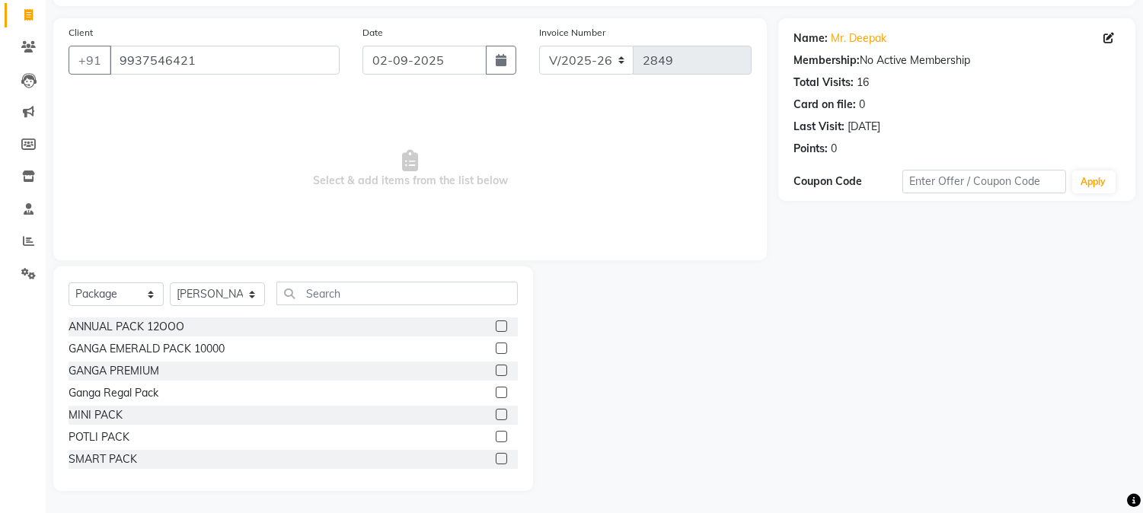
click at [496, 343] on label at bounding box center [501, 348] width 11 height 11
click at [496, 344] on input "checkbox" at bounding box center [501, 349] width 10 height 10
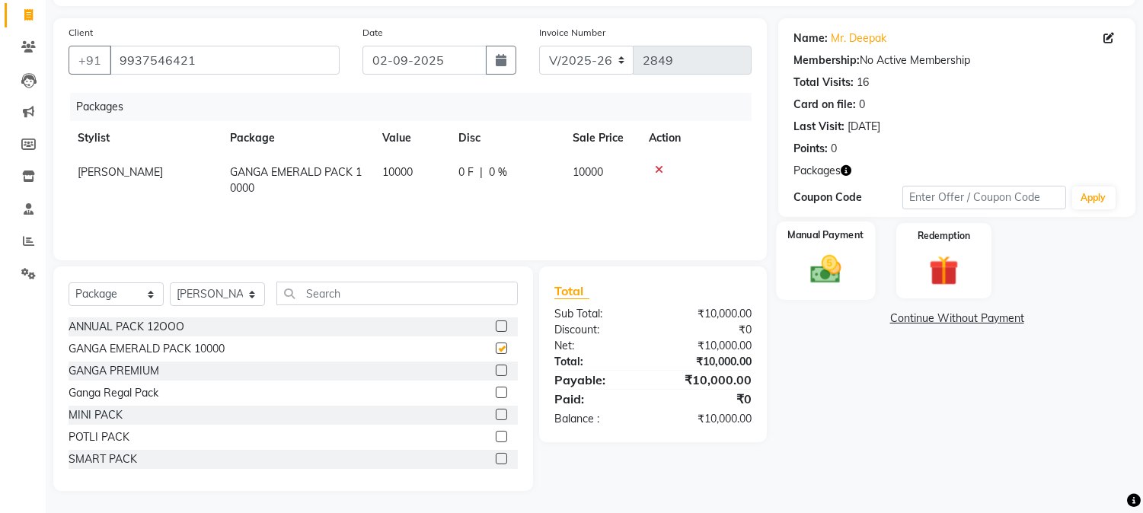
checkbox input "false"
click at [827, 268] on img at bounding box center [826, 270] width 50 height 36
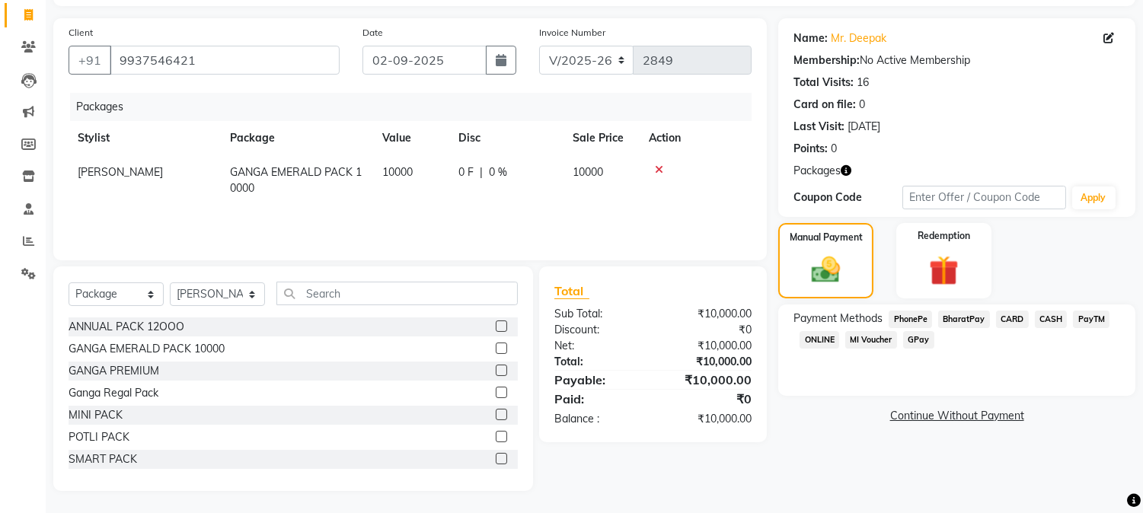
click at [1043, 316] on span "CASH" at bounding box center [1051, 320] width 33 height 18
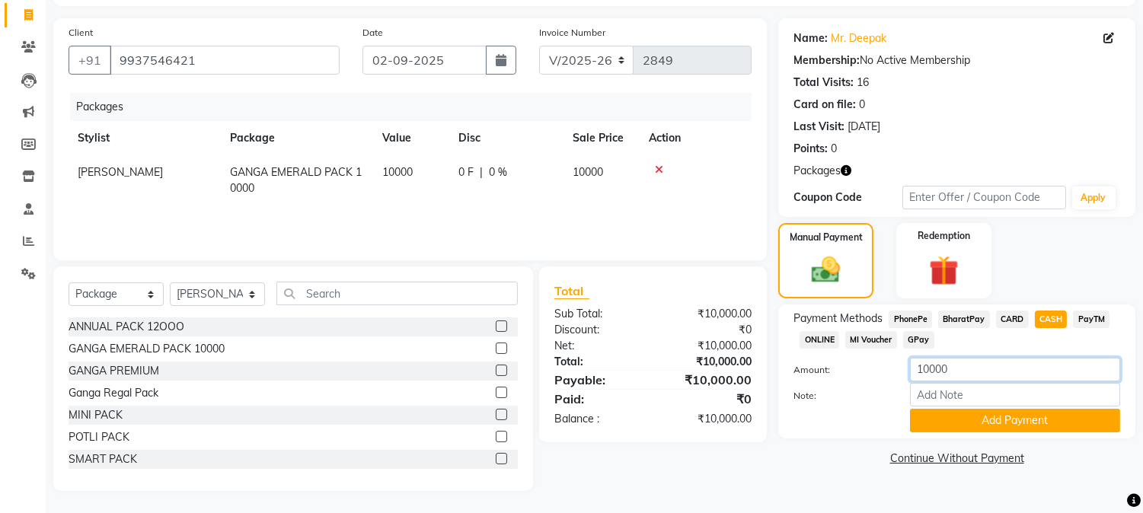
click at [931, 368] on input "10000" at bounding box center [1015, 370] width 210 height 24
type input "5000"
click at [956, 419] on button "Add Payment" at bounding box center [1015, 421] width 210 height 24
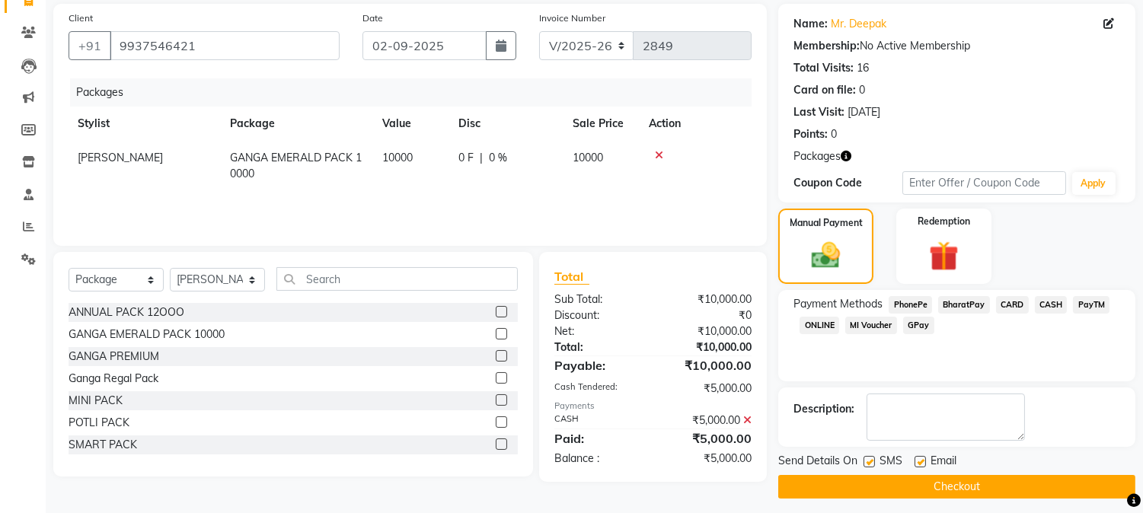
scroll to position [118, 0]
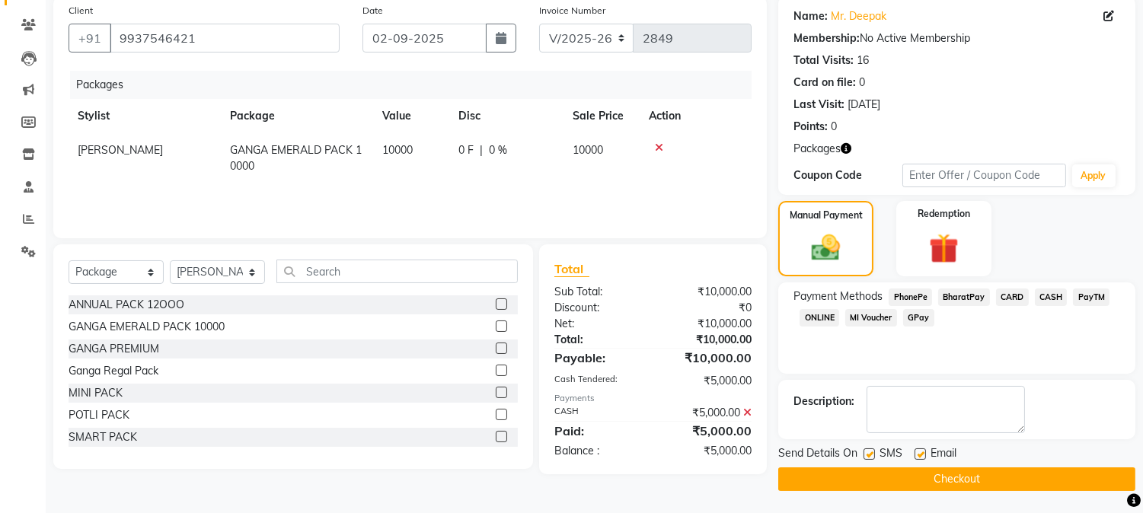
click at [942, 474] on button "Checkout" at bounding box center [956, 480] width 357 height 24
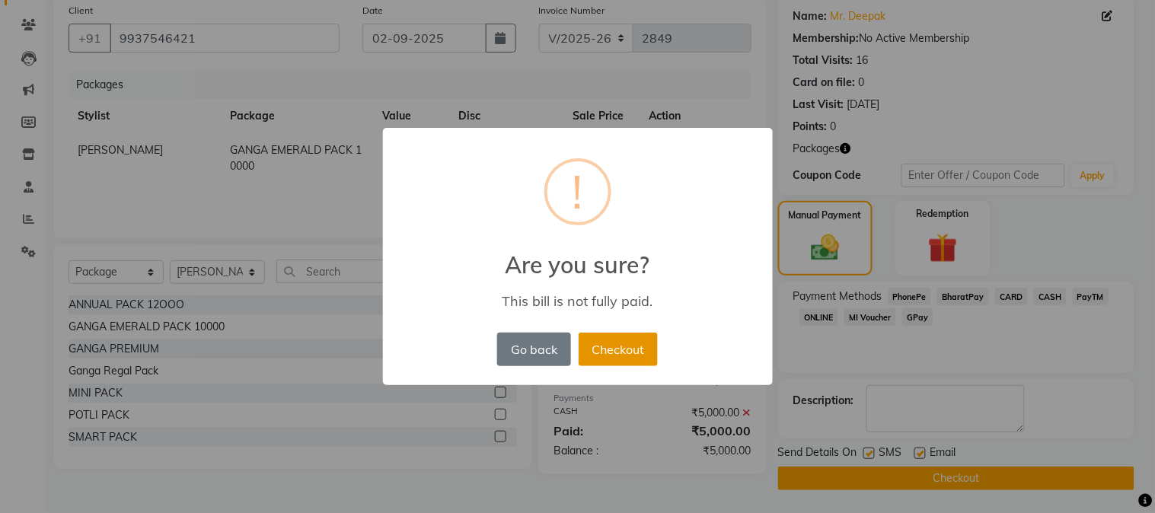
click at [621, 359] on button "Checkout" at bounding box center [618, 350] width 79 height 34
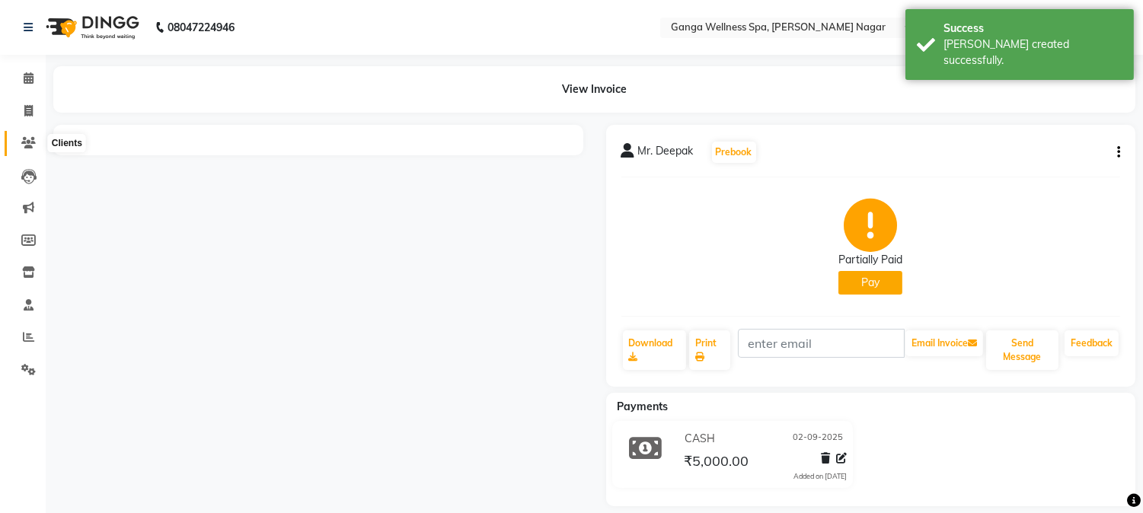
click at [18, 147] on span at bounding box center [28, 144] width 27 height 18
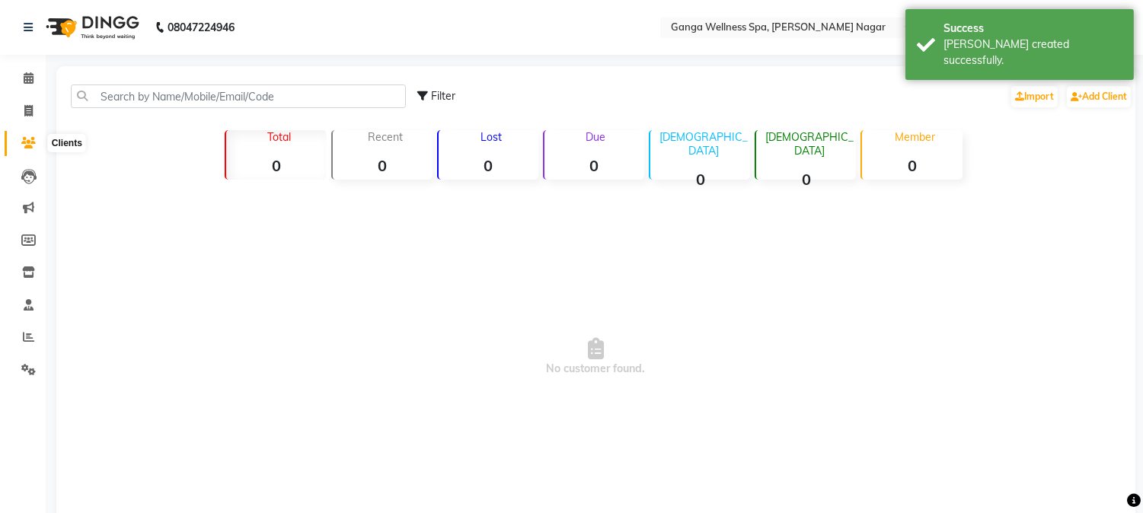
click at [18, 147] on span at bounding box center [28, 144] width 27 height 18
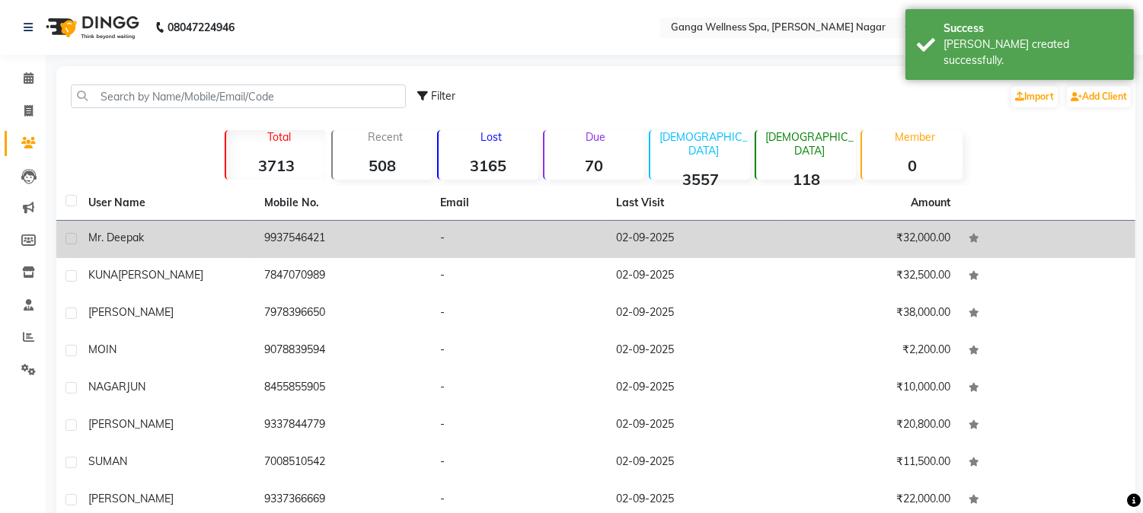
click at [131, 231] on span "Mr. Deepak" at bounding box center [116, 238] width 56 height 14
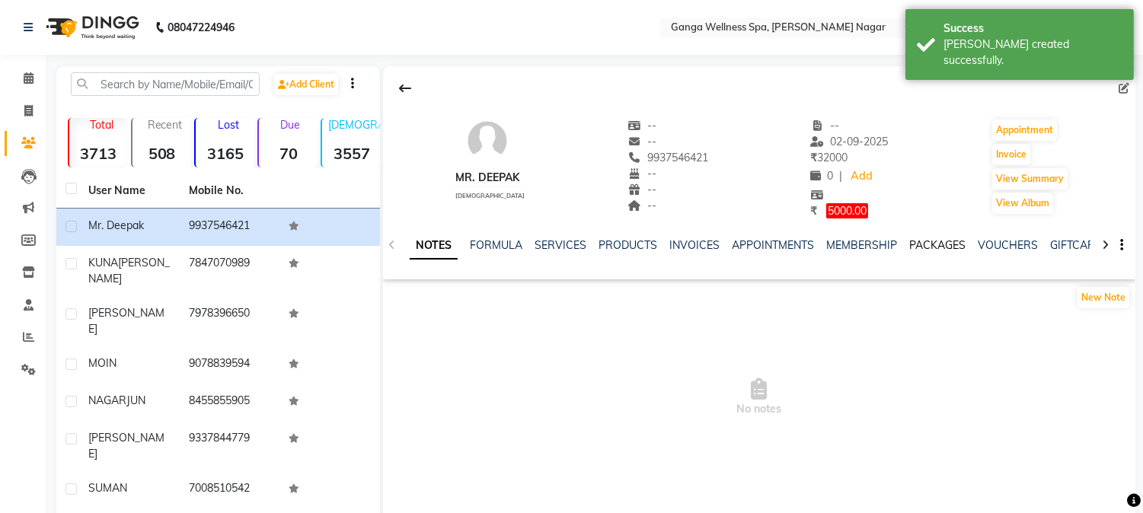
click at [932, 249] on link "PACKAGES" at bounding box center [937, 245] width 56 height 14
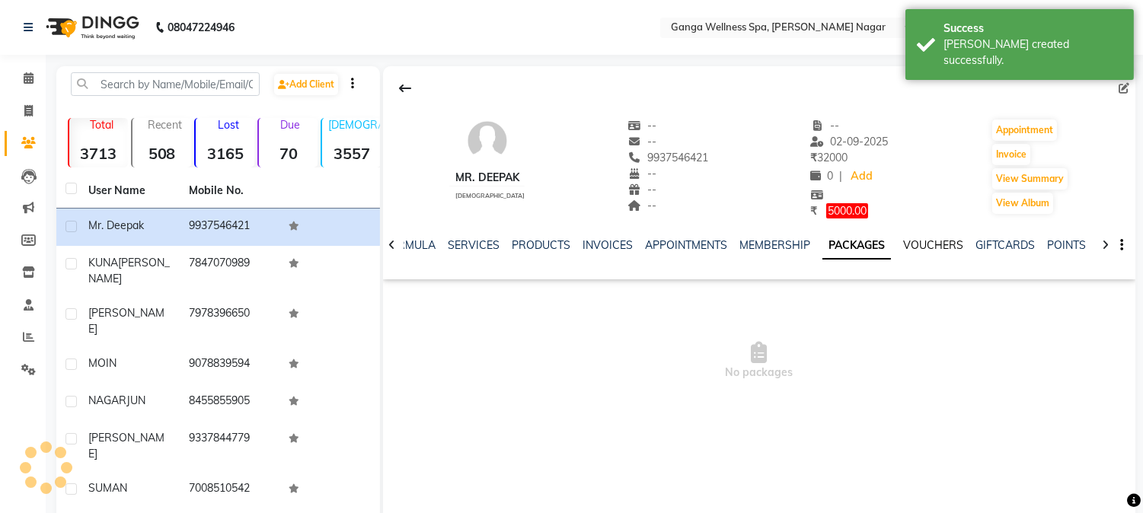
click at [932, 249] on link "VOUCHERS" at bounding box center [933, 245] width 60 height 14
click at [844, 250] on link "PACKAGES" at bounding box center [838, 245] width 56 height 14
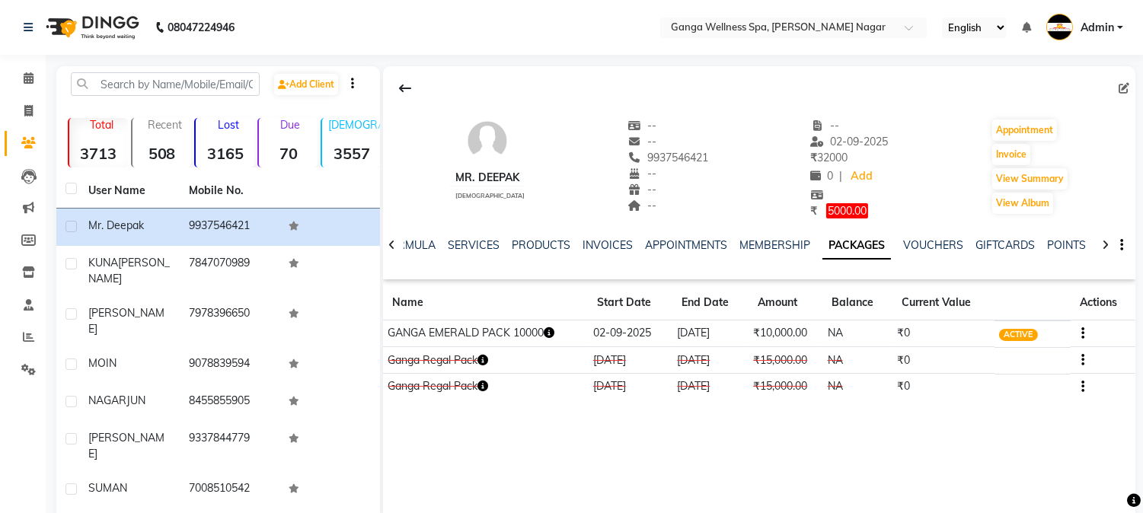
click at [548, 337] on icon "button" at bounding box center [549, 332] width 11 height 11
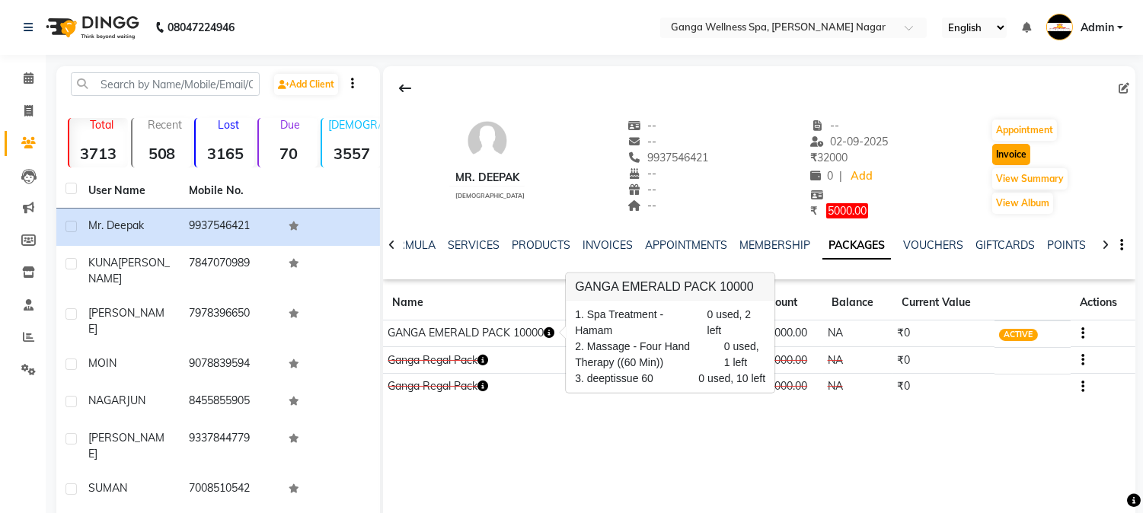
click at [1024, 152] on button "Invoice" at bounding box center [1011, 154] width 38 height 21
select select "service"
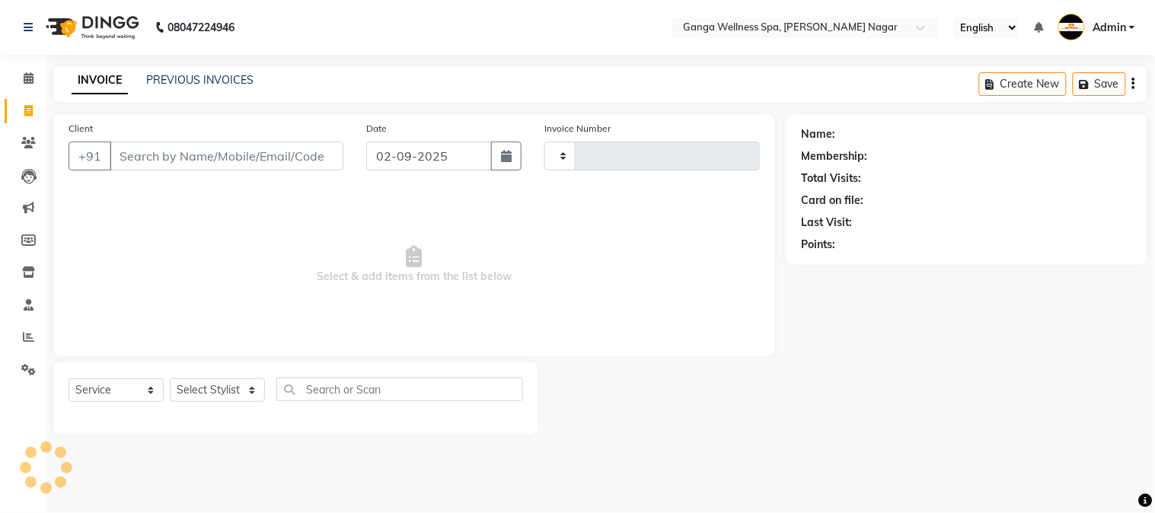
type input "2850"
select select "762"
click at [219, 396] on select "Select Stylist" at bounding box center [217, 390] width 95 height 24
type input "9937546421"
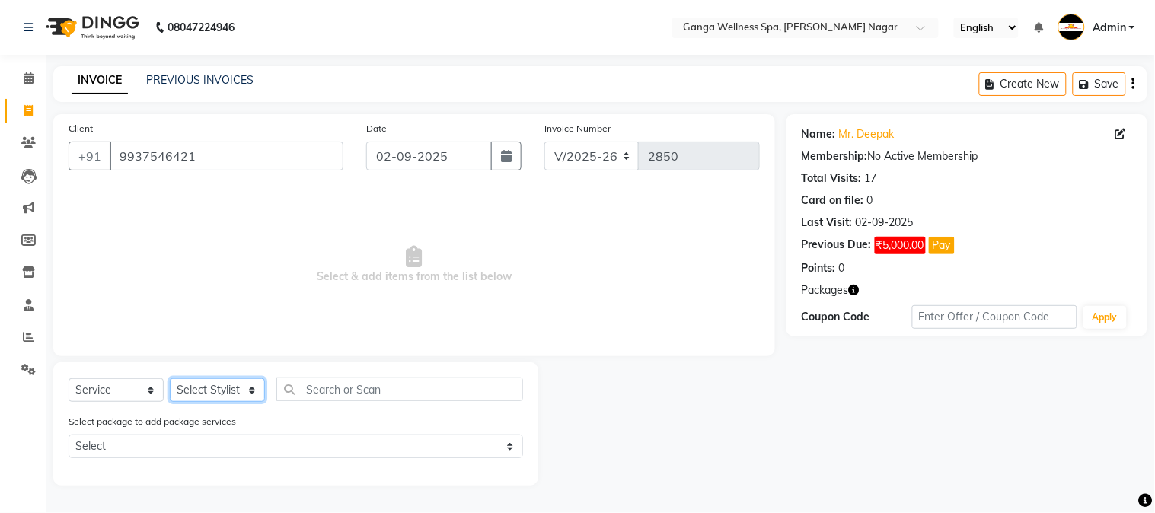
select select "38483"
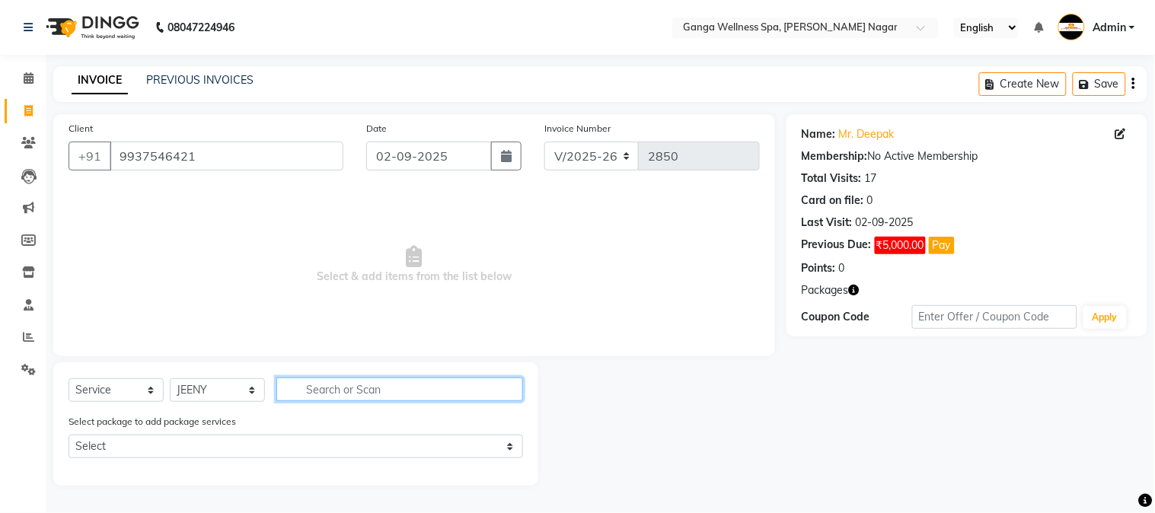
click at [362, 388] on input "text" at bounding box center [399, 390] width 247 height 24
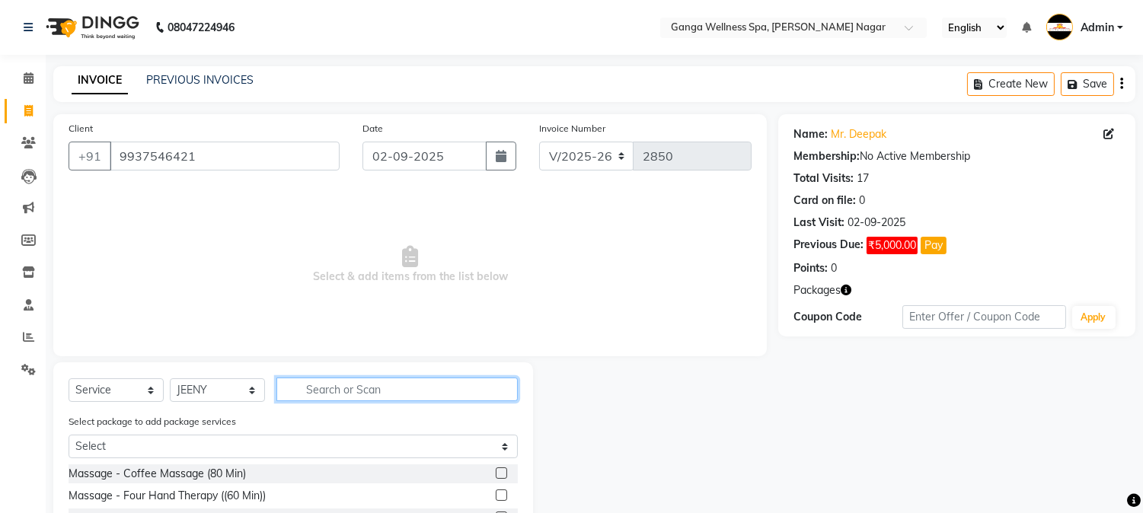
type input "s"
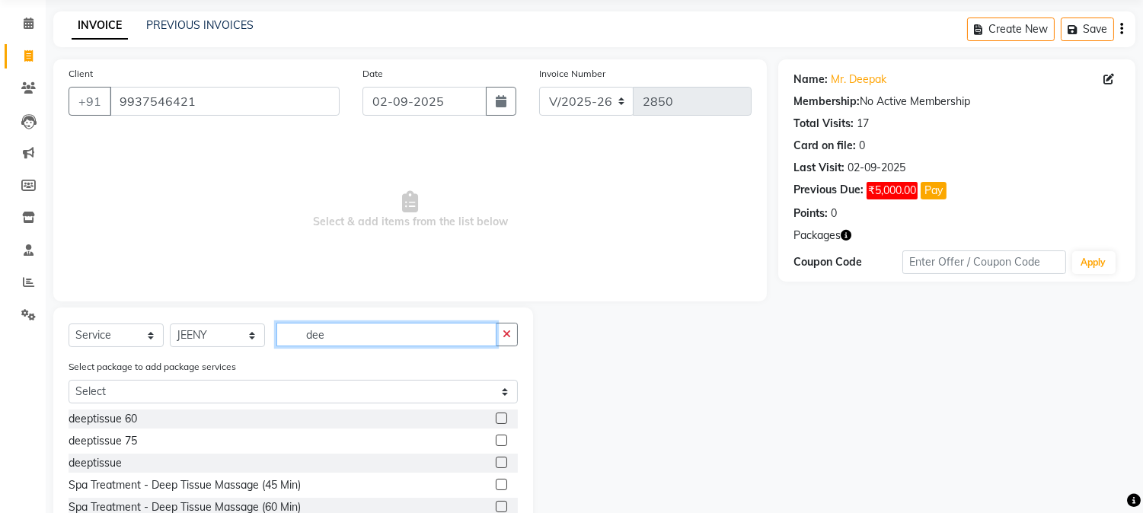
scroll to position [148, 0]
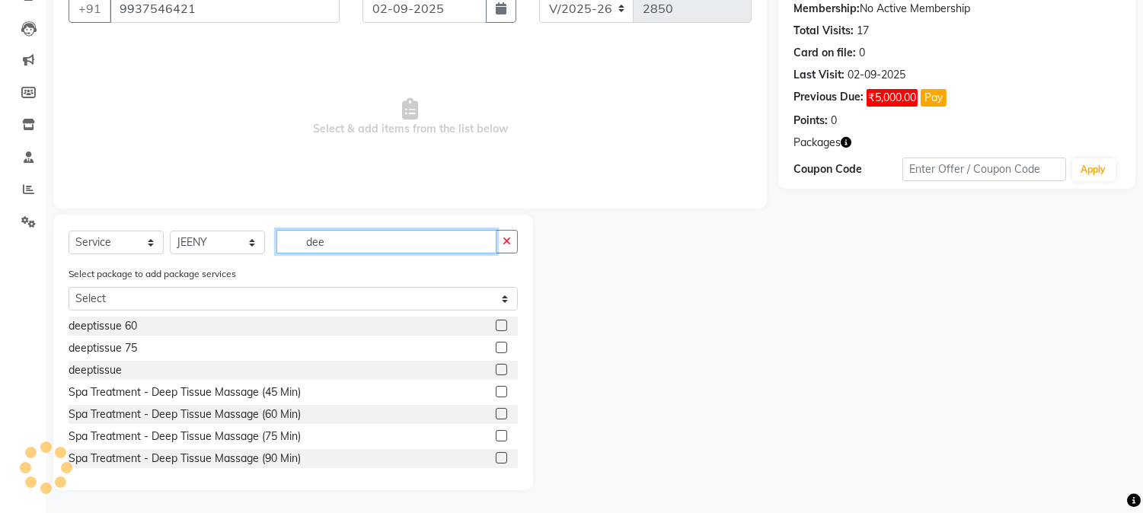
type input "dee"
click at [496, 326] on label at bounding box center [501, 325] width 11 height 11
click at [496, 326] on input "checkbox" at bounding box center [501, 326] width 10 height 10
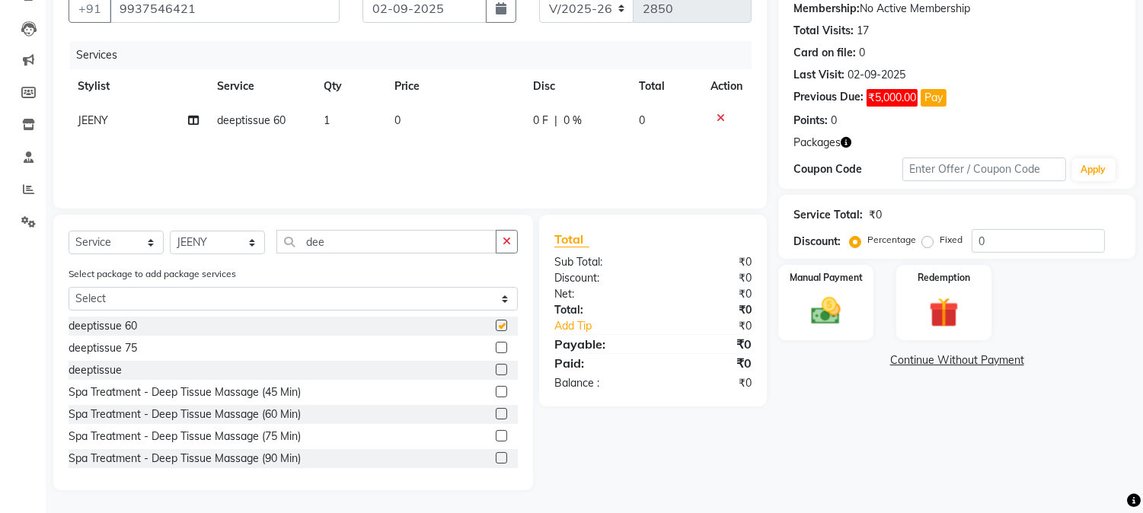
click at [496, 326] on label at bounding box center [501, 325] width 11 height 11
click at [496, 326] on input "checkbox" at bounding box center [501, 326] width 10 height 10
click at [496, 326] on label at bounding box center [501, 325] width 11 height 11
click at [496, 326] on input "checkbox" at bounding box center [501, 326] width 10 height 10
checkbox input "false"
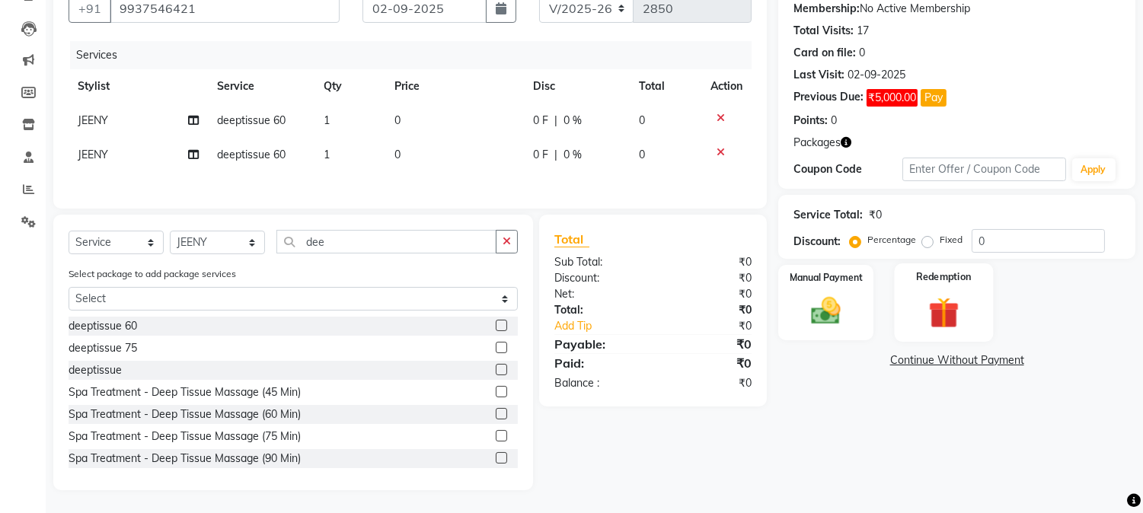
click at [960, 332] on div "Redemption" at bounding box center [943, 302] width 99 height 78
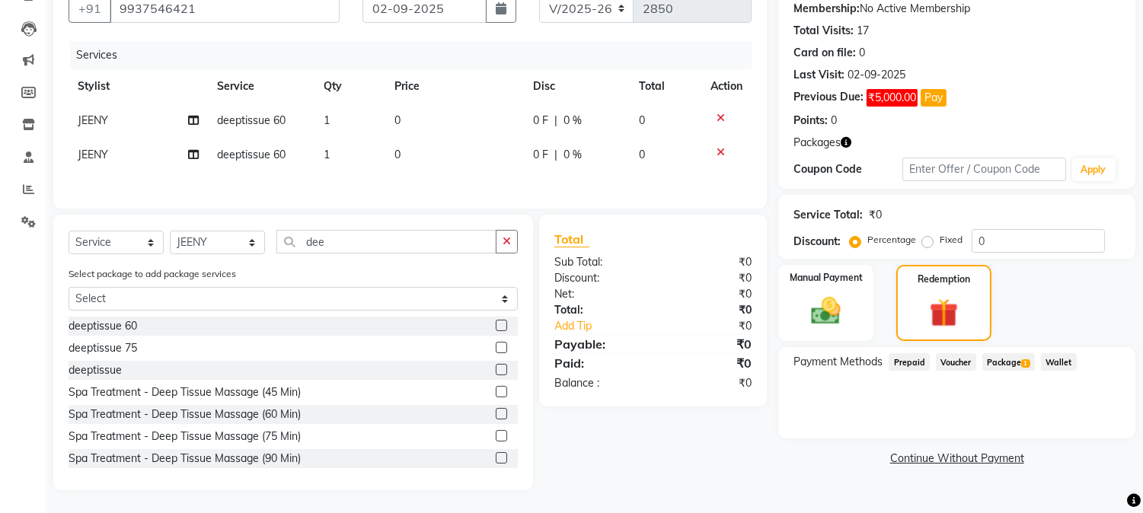
click at [1020, 359] on span "Package 1" at bounding box center [1008, 362] width 53 height 18
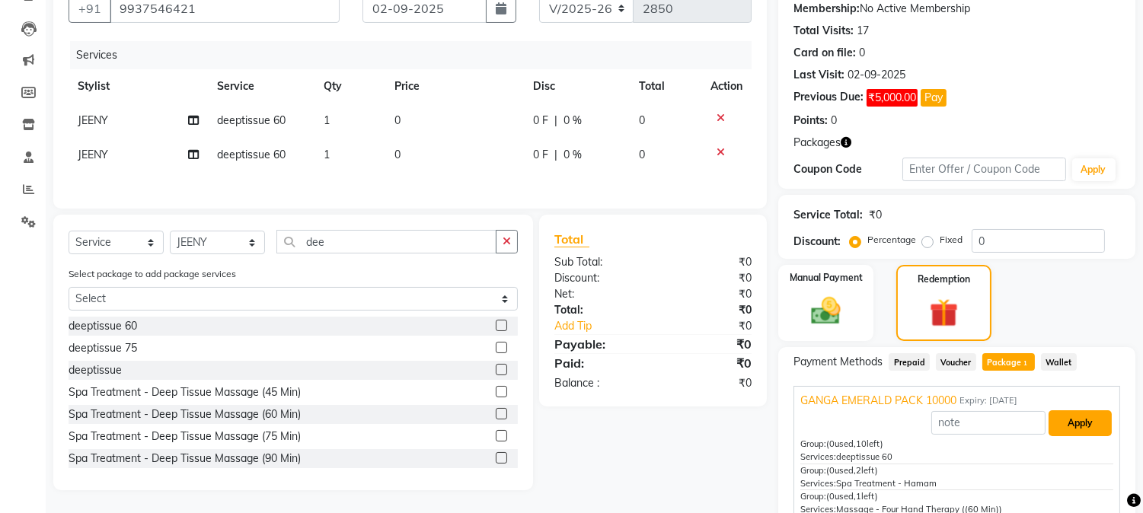
click at [1063, 420] on button "Apply" at bounding box center [1079, 423] width 63 height 26
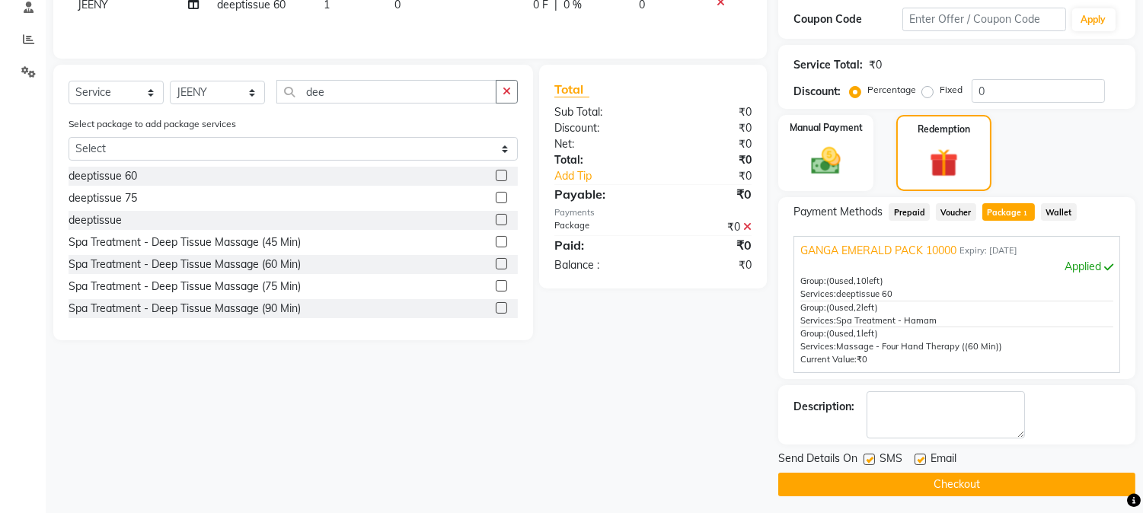
scroll to position [302, 0]
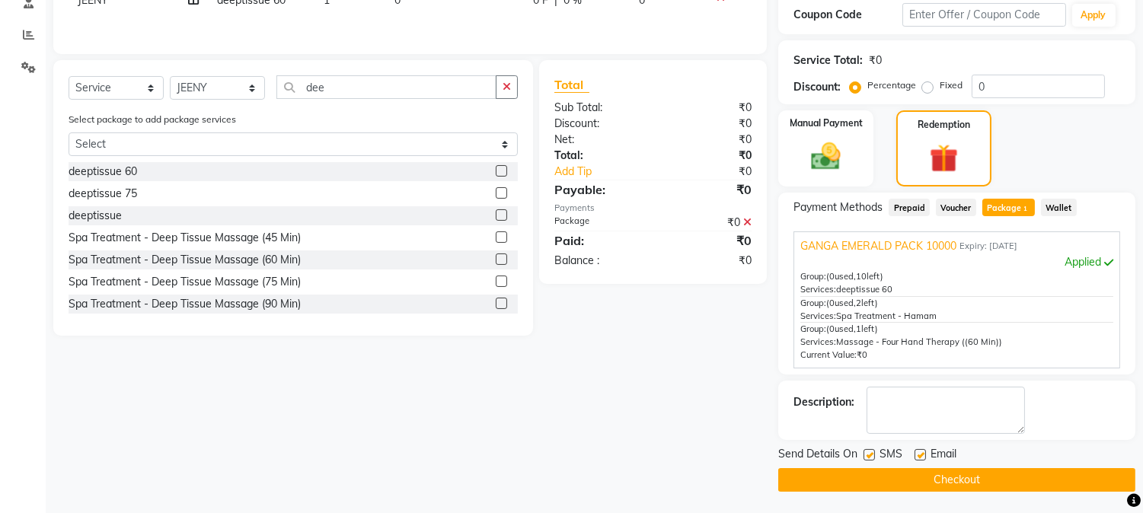
click at [999, 477] on button "Checkout" at bounding box center [956, 480] width 357 height 24
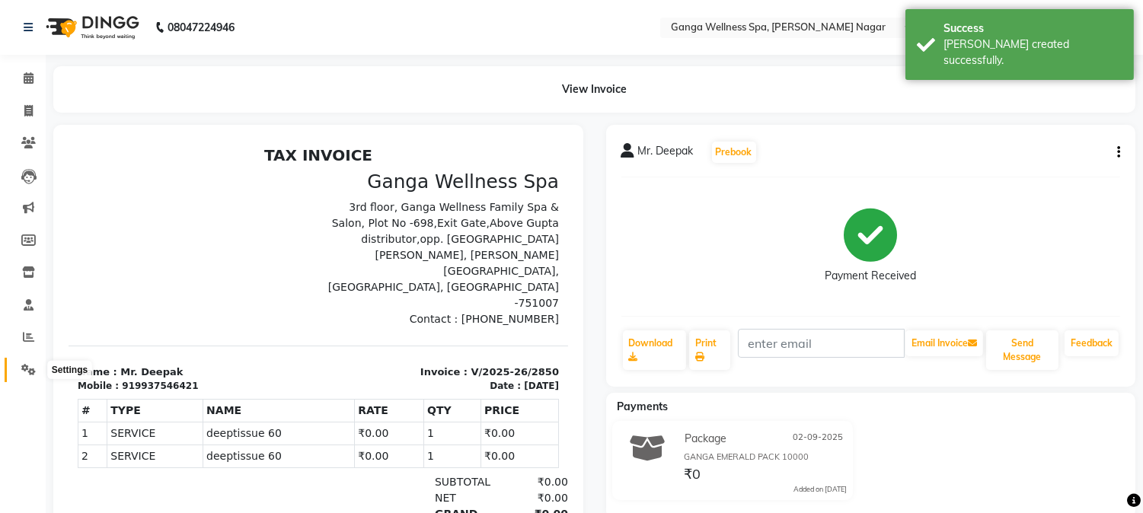
click at [33, 362] on span at bounding box center [28, 371] width 27 height 18
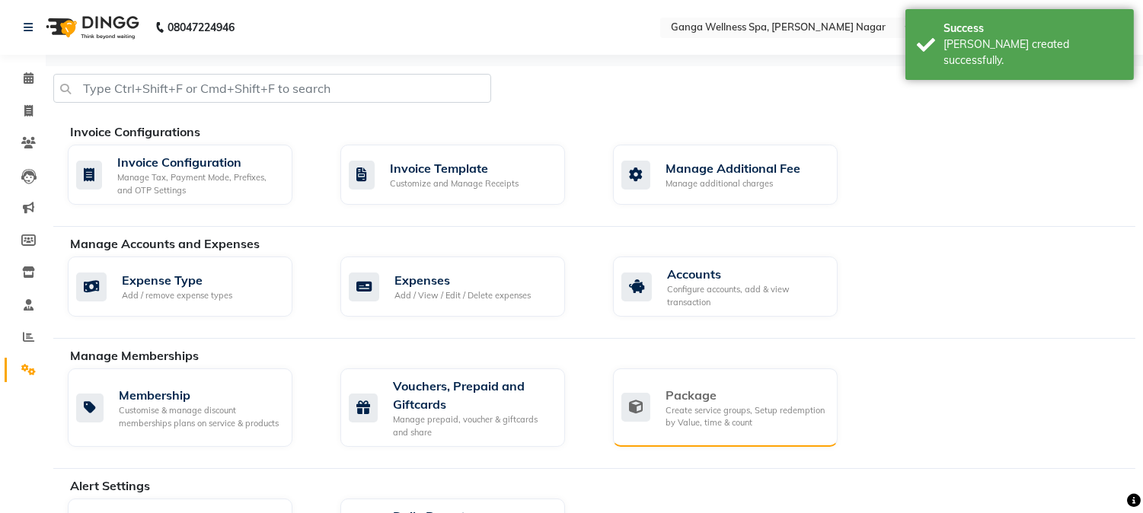
click at [679, 406] on div "Create service groups, Setup redemption by Value, time & count" at bounding box center [745, 416] width 160 height 25
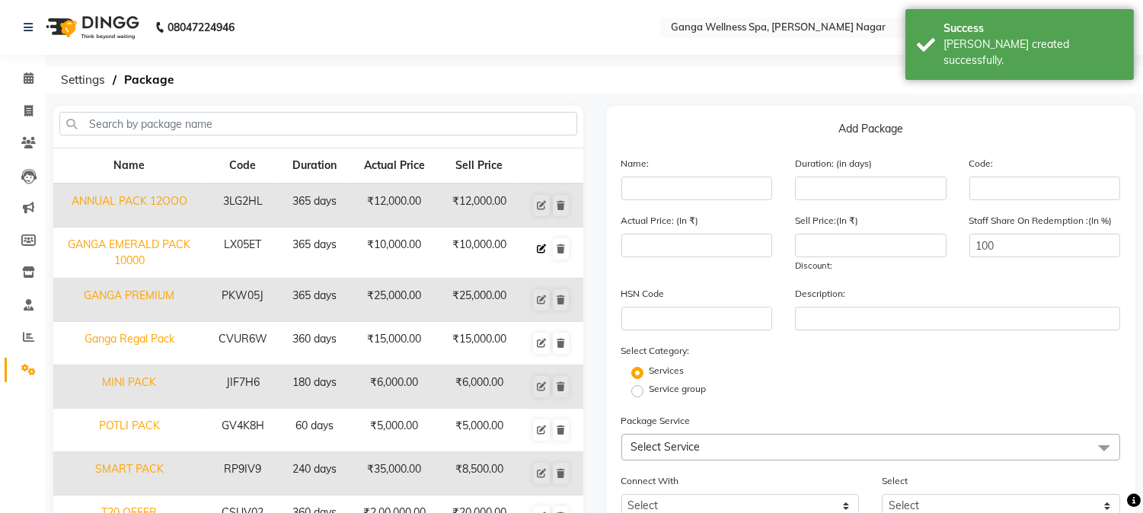
click at [542, 246] on icon at bounding box center [541, 248] width 9 height 9
type input "GANGA EMERALD PACK 10000"
type input "365"
type input "LX05ET"
type input "10000"
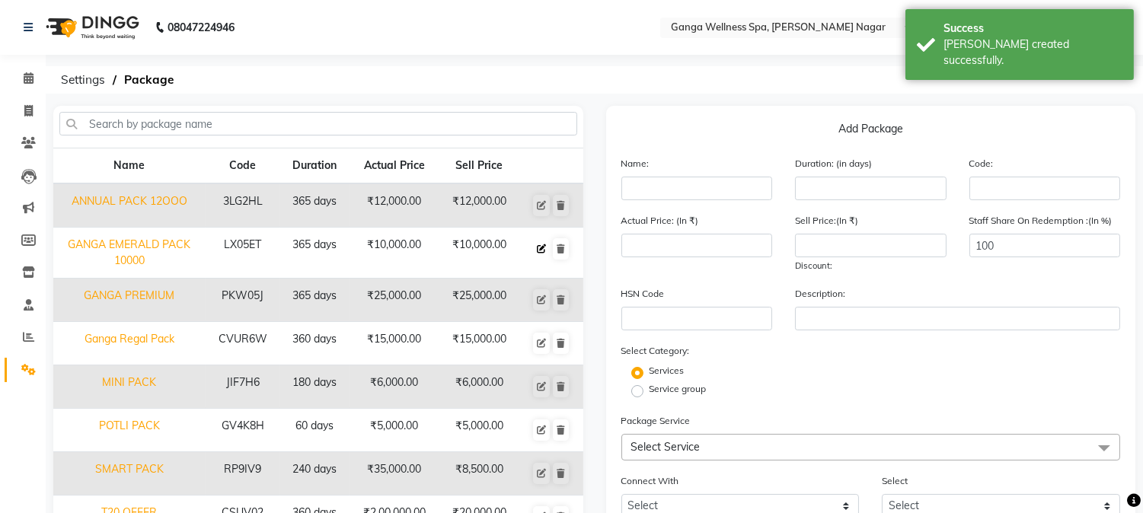
type input "10000"
checkbox input "true"
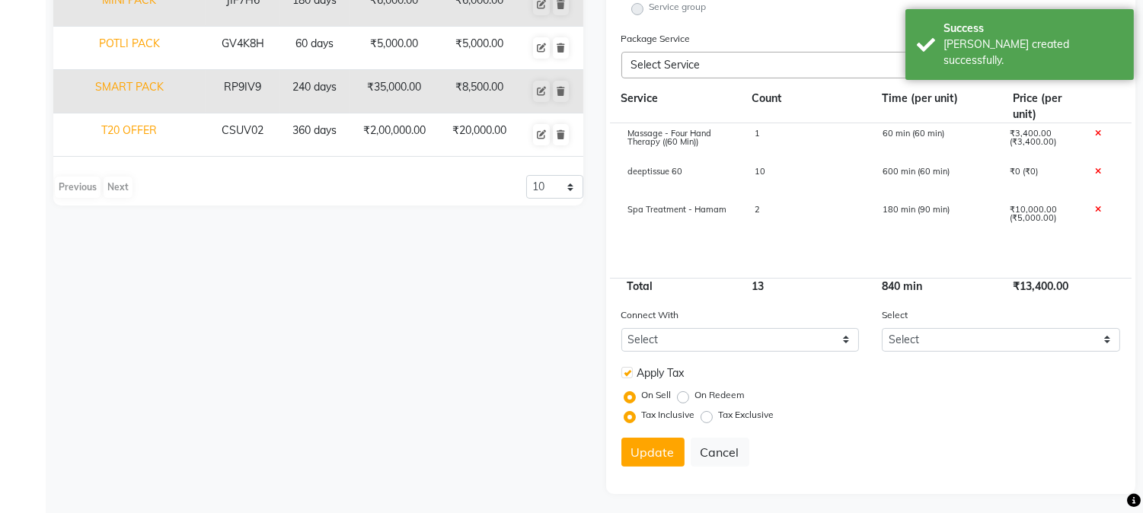
scroll to position [386, 0]
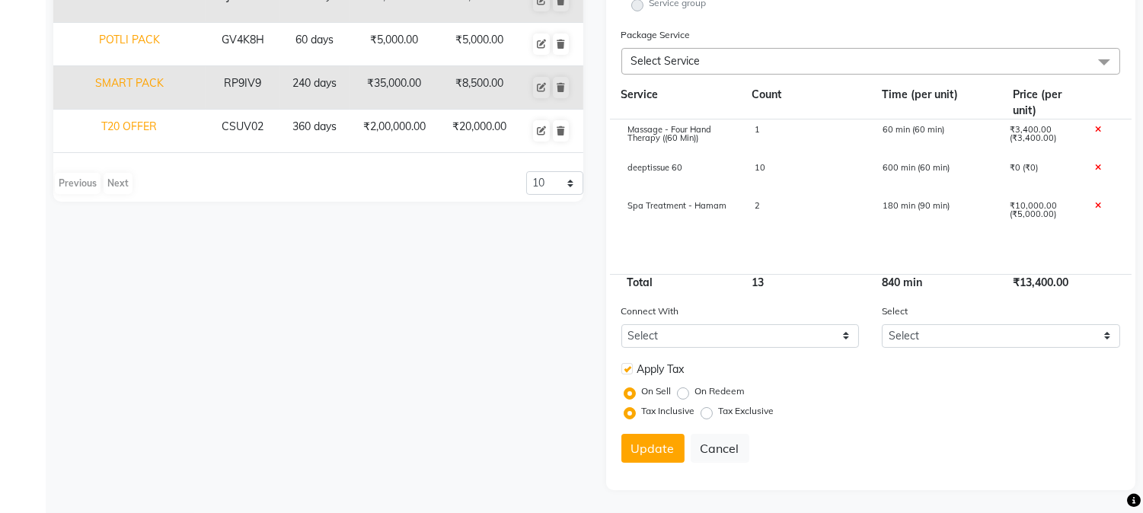
click at [1097, 204] on icon at bounding box center [1097, 206] width 6 height 8
click at [1099, 129] on icon at bounding box center [1097, 130] width 6 height 8
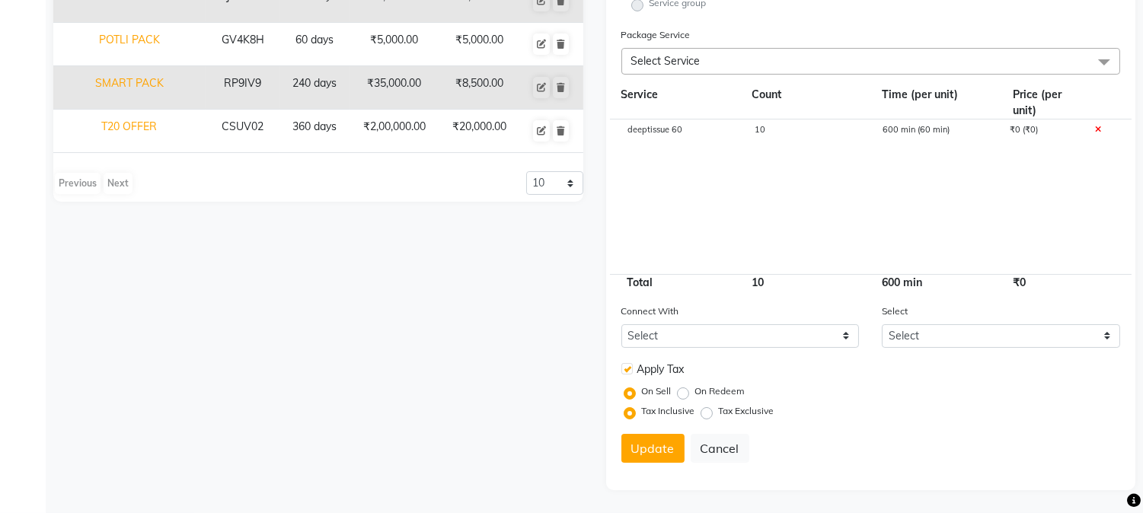
click at [941, 214] on cdk-virtual-scroll-viewport "deeptissue 60 10 600 min (60 min) ₹0 (₹0)" at bounding box center [870, 197] width 499 height 154
click at [647, 452] on button "Update" at bounding box center [652, 448] width 63 height 29
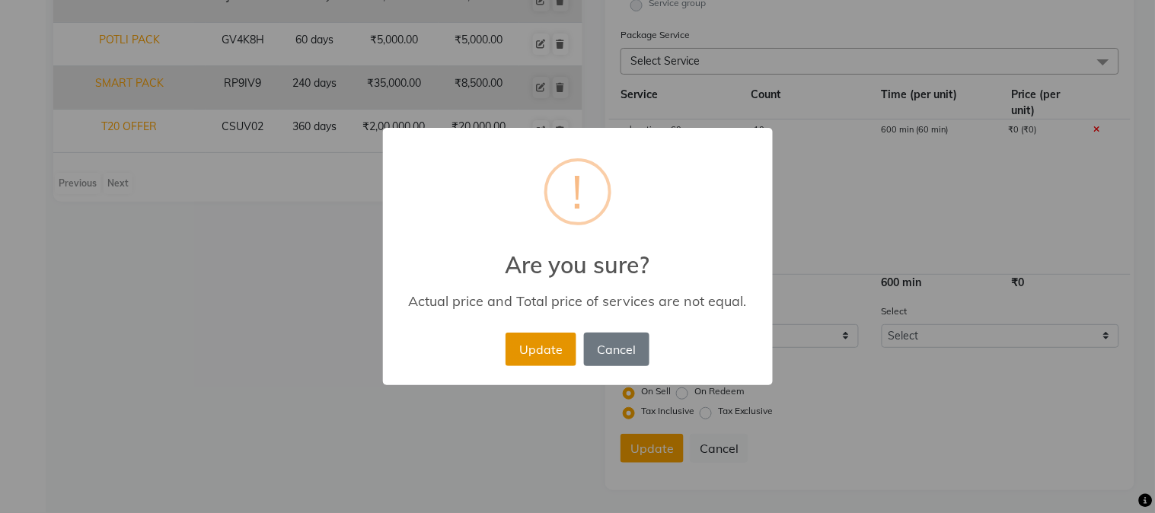
click at [557, 359] on button "Update" at bounding box center [541, 350] width 70 height 34
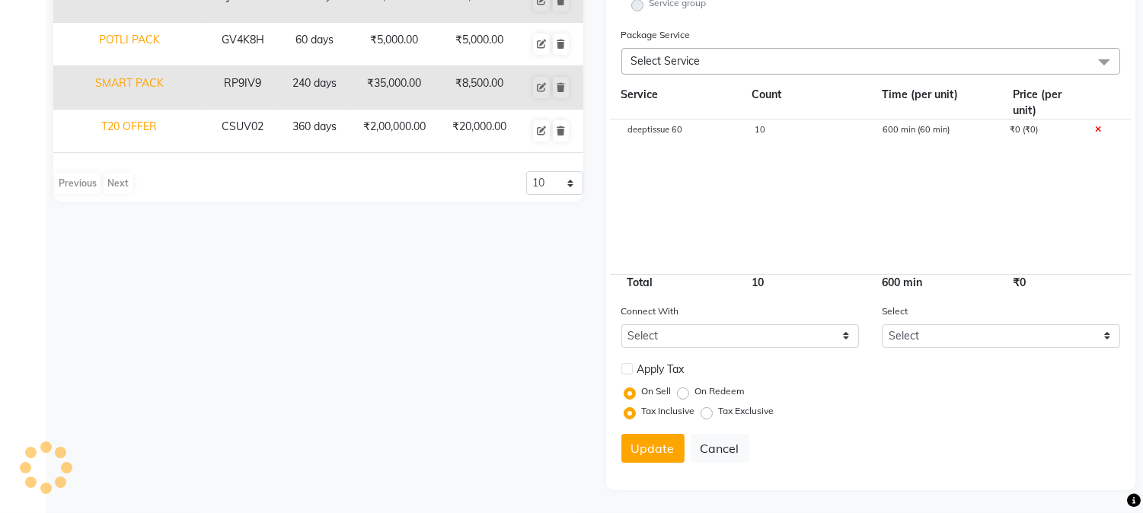
select select
checkbox input "false"
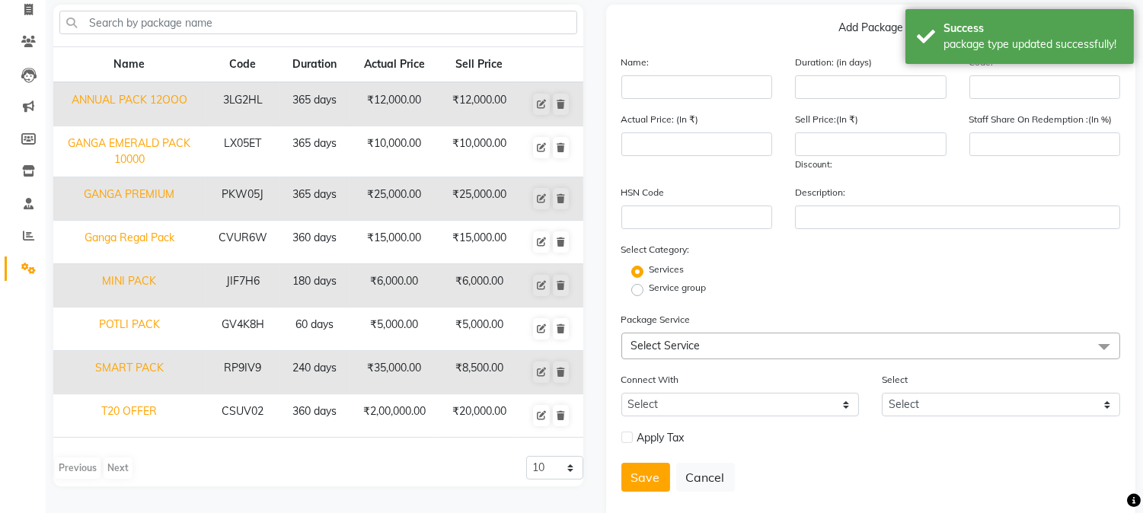
scroll to position [131, 0]
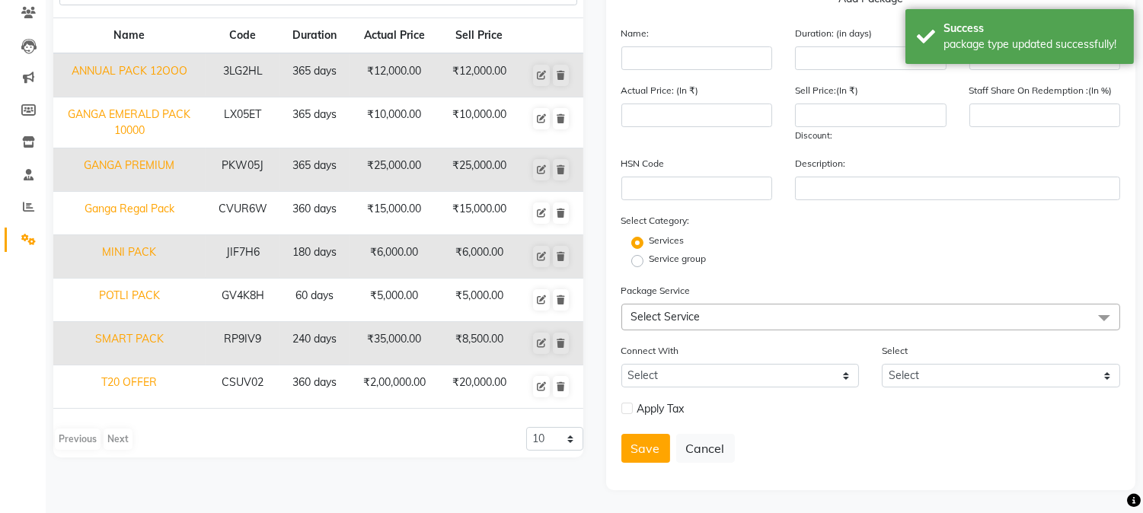
click at [496, 116] on td "₹10,000.00" at bounding box center [479, 122] width 81 height 51
click at [496, 120] on td "₹10,000.00" at bounding box center [479, 122] width 81 height 51
click at [756, 402] on div "Apply Tax" at bounding box center [740, 409] width 238 height 19
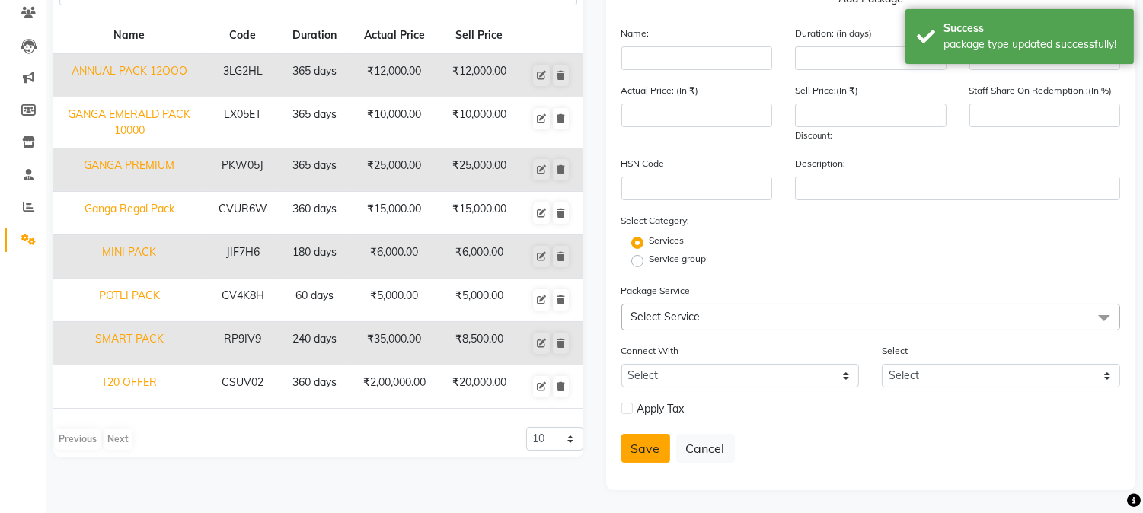
click at [643, 445] on button "Save" at bounding box center [645, 448] width 49 height 29
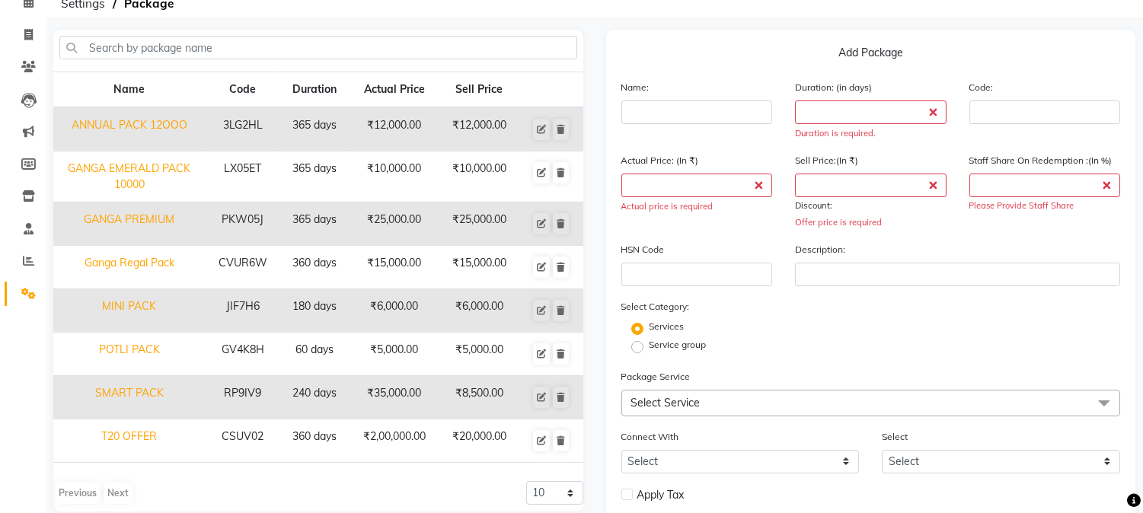
scroll to position [0, 0]
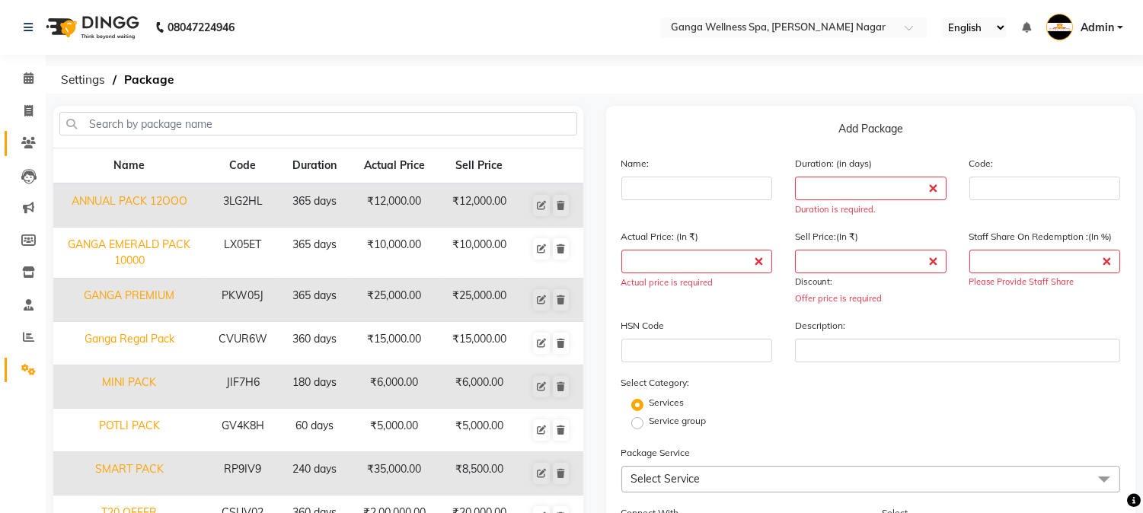
drag, startPoint x: 34, startPoint y: 126, endPoint x: 26, endPoint y: 140, distance: 16.3
click at [26, 139] on ul "Calendar Invoice Clients Leads Marketing Members Inventory Staff Reports Settin…" at bounding box center [23, 227] width 46 height 331
click at [26, 140] on icon at bounding box center [28, 142] width 14 height 11
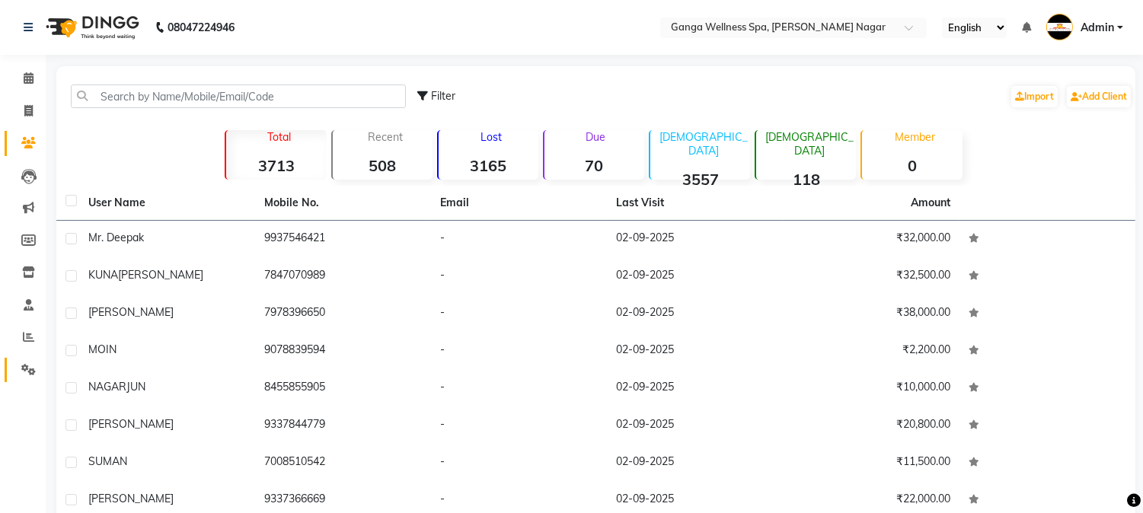
drag, startPoint x: 23, startPoint y: 356, endPoint x: 32, endPoint y: 359, distance: 9.4
click at [23, 358] on link "Settings" at bounding box center [23, 370] width 37 height 25
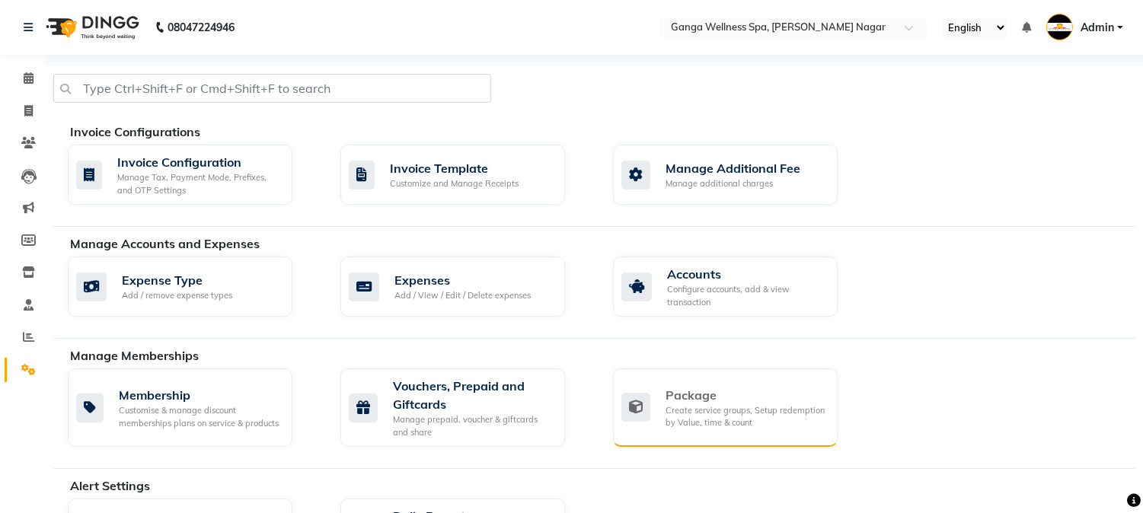
click at [718, 401] on div "Package" at bounding box center [745, 395] width 160 height 18
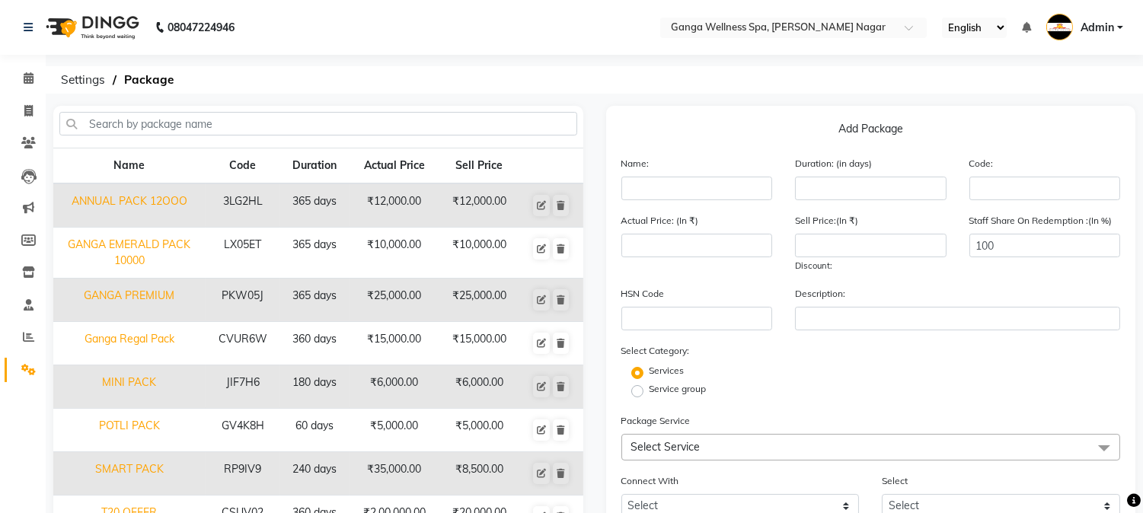
click at [499, 242] on td "₹10,000.00" at bounding box center [479, 253] width 81 height 51
click at [493, 246] on td "₹10,000.00" at bounding box center [479, 253] width 81 height 51
click at [541, 246] on icon at bounding box center [541, 248] width 9 height 9
type input "GANGA EMERALD PACK 10000"
type input "365"
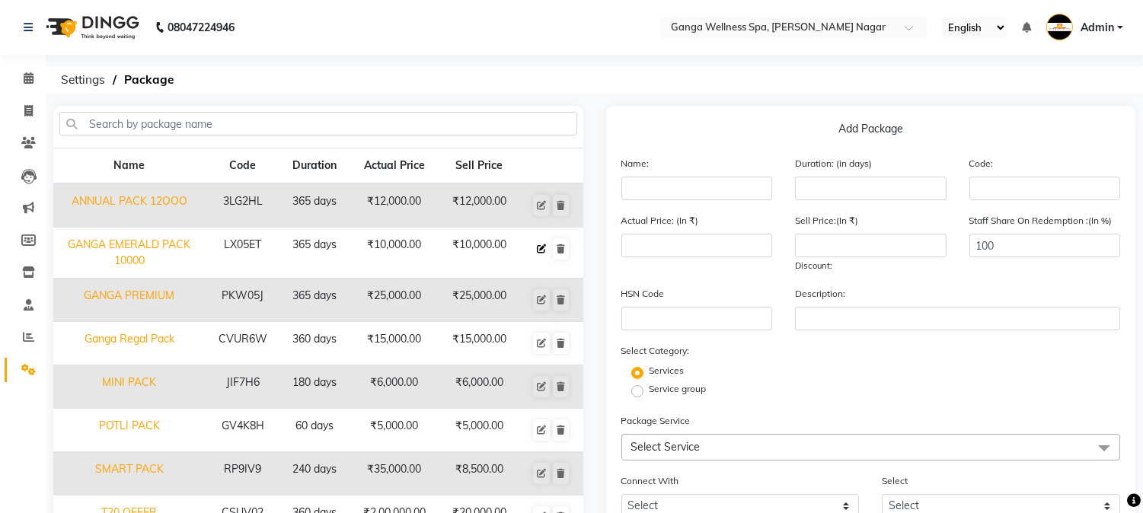
type input "LX05ET"
type input "10000"
checkbox input "true"
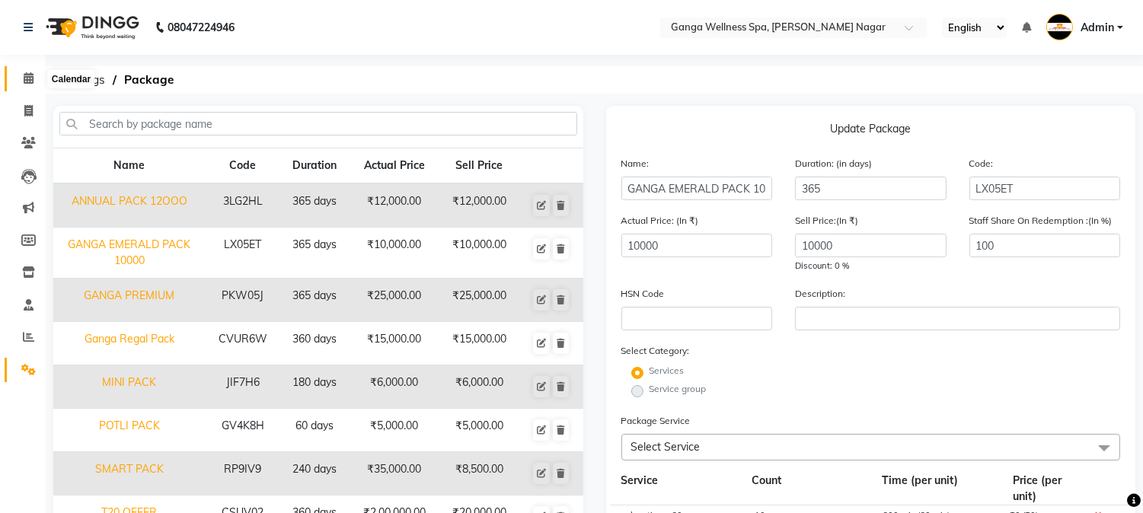
click at [35, 80] on span at bounding box center [28, 79] width 27 height 18
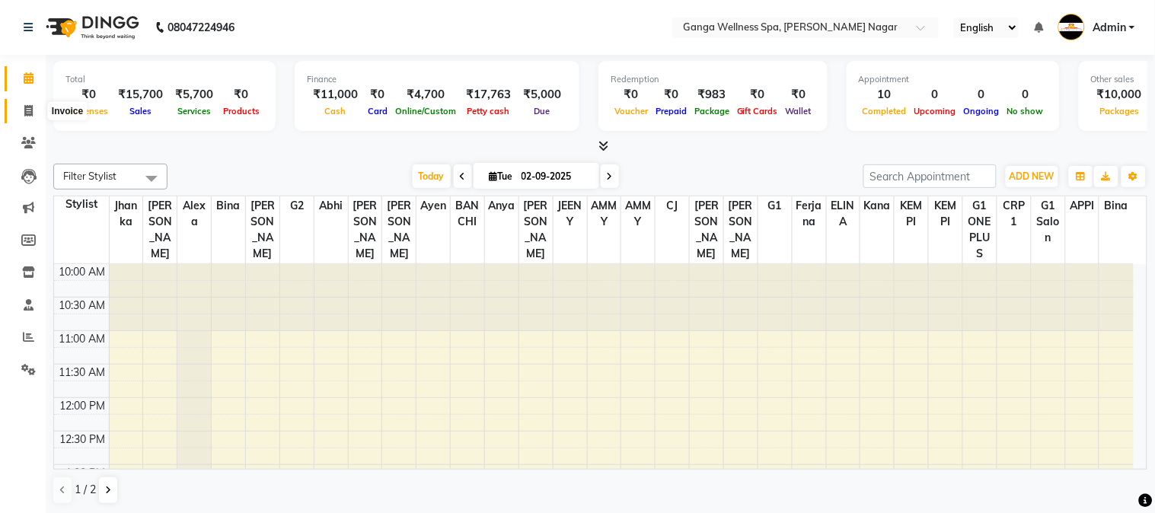
click at [17, 111] on span at bounding box center [28, 112] width 27 height 18
select select "service"
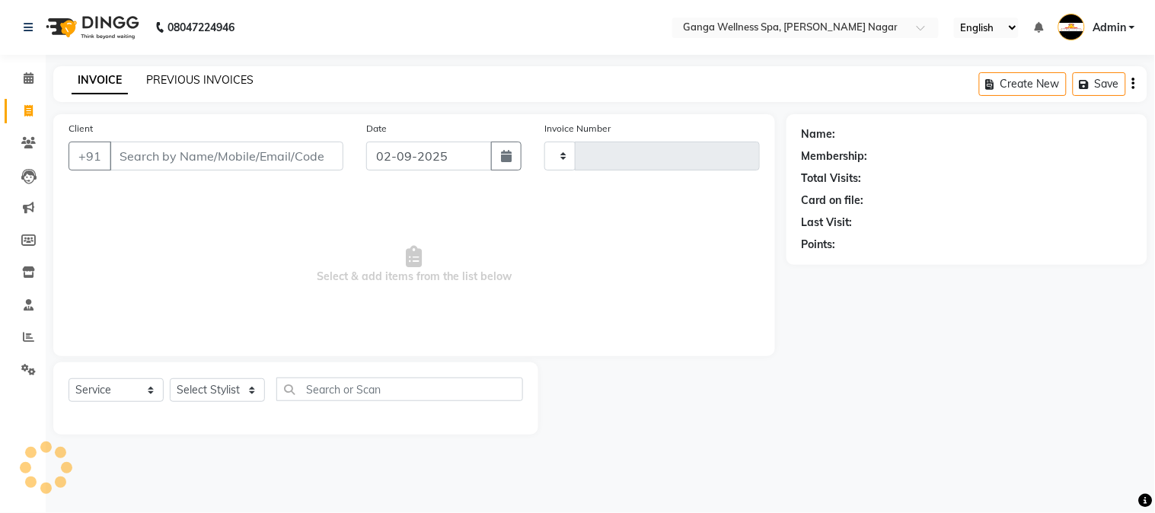
click at [204, 84] on link "PREVIOUS INVOICES" at bounding box center [199, 80] width 107 height 14
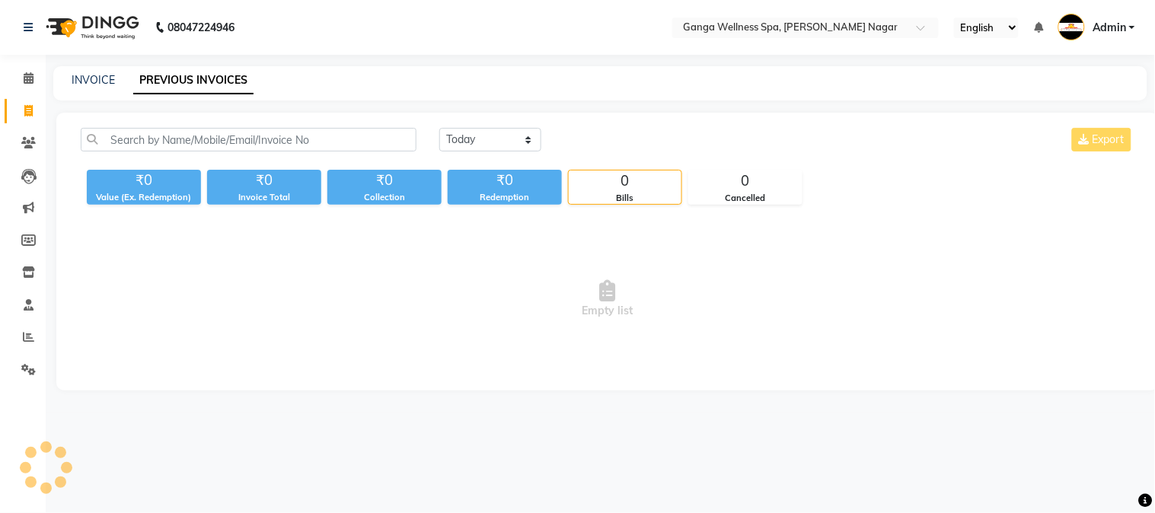
click at [303, 88] on div "INVOICE PREVIOUS INVOICES" at bounding box center [591, 80] width 1076 height 16
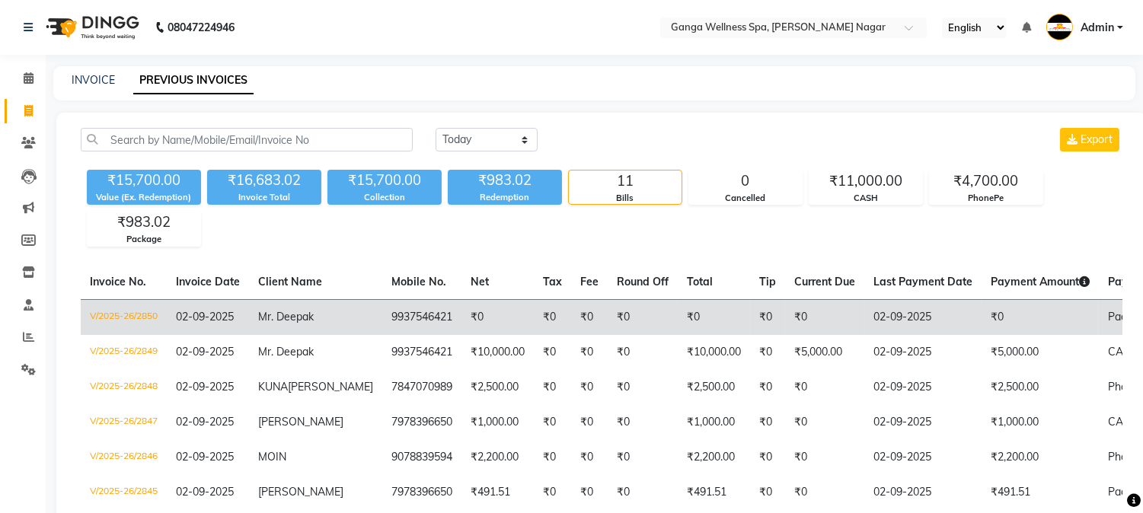
click at [325, 320] on td "Mr. Deepak" at bounding box center [315, 317] width 133 height 36
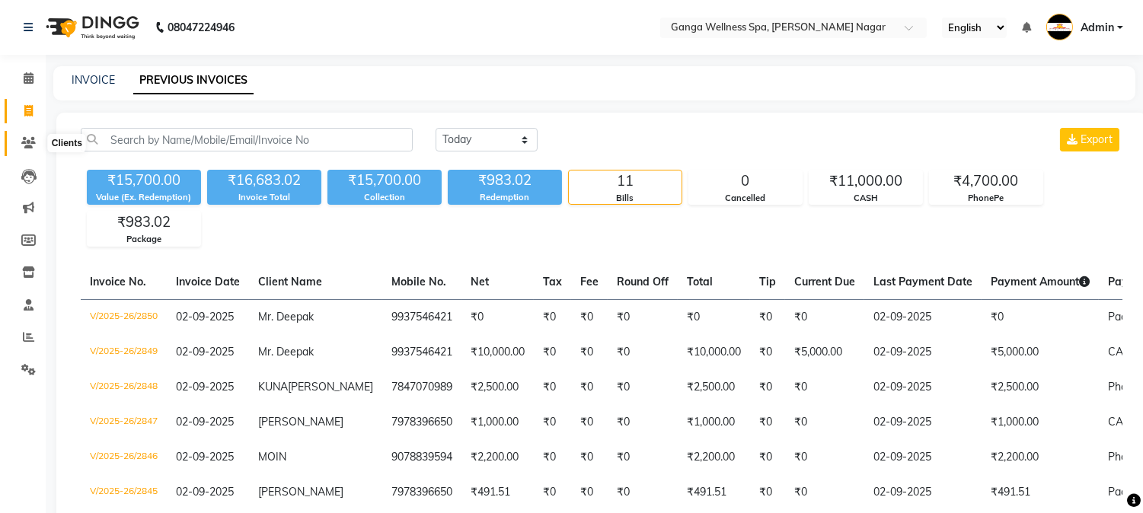
click at [25, 135] on span at bounding box center [28, 144] width 27 height 18
click at [25, 137] on icon at bounding box center [28, 142] width 14 height 11
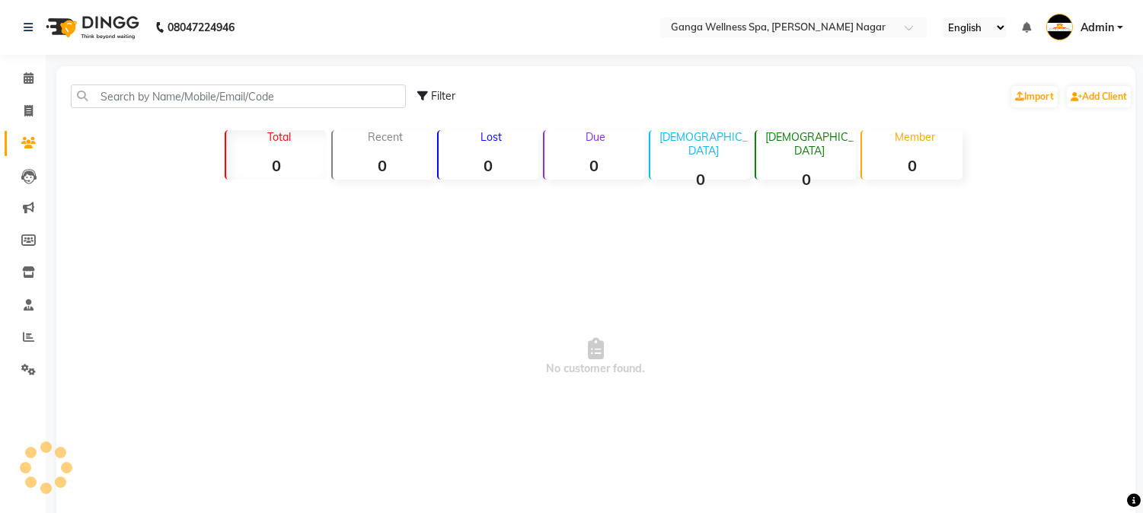
click at [25, 137] on icon at bounding box center [28, 142] width 14 height 11
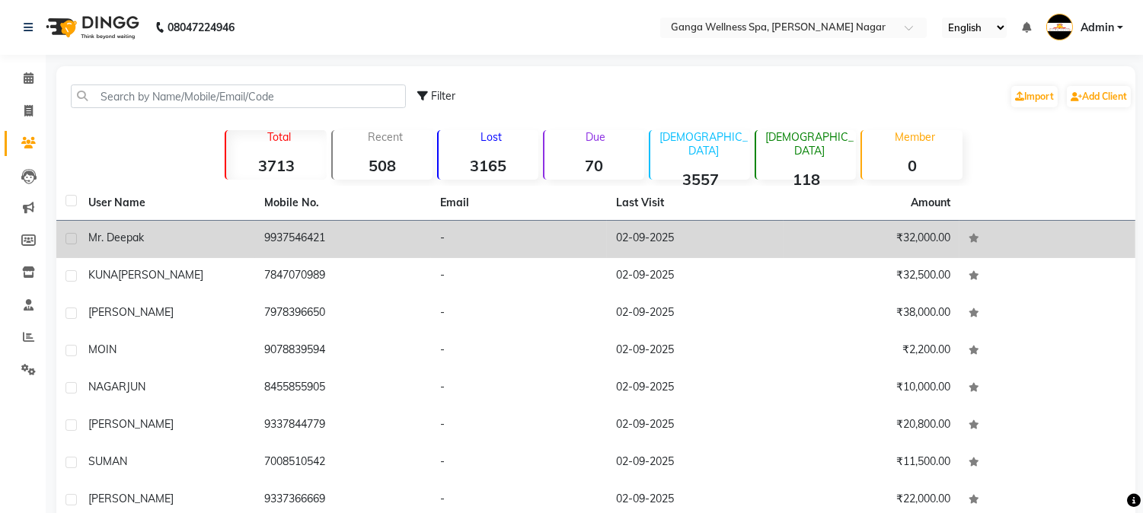
click at [179, 236] on div "Mr. Deepak" at bounding box center [167, 238] width 158 height 16
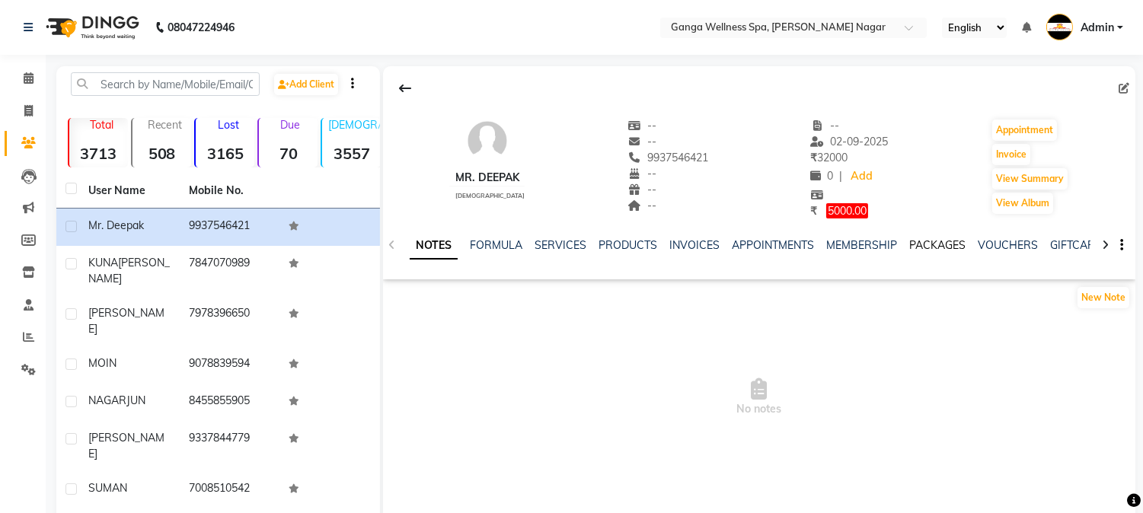
click at [909, 241] on link "PACKAGES" at bounding box center [937, 245] width 56 height 14
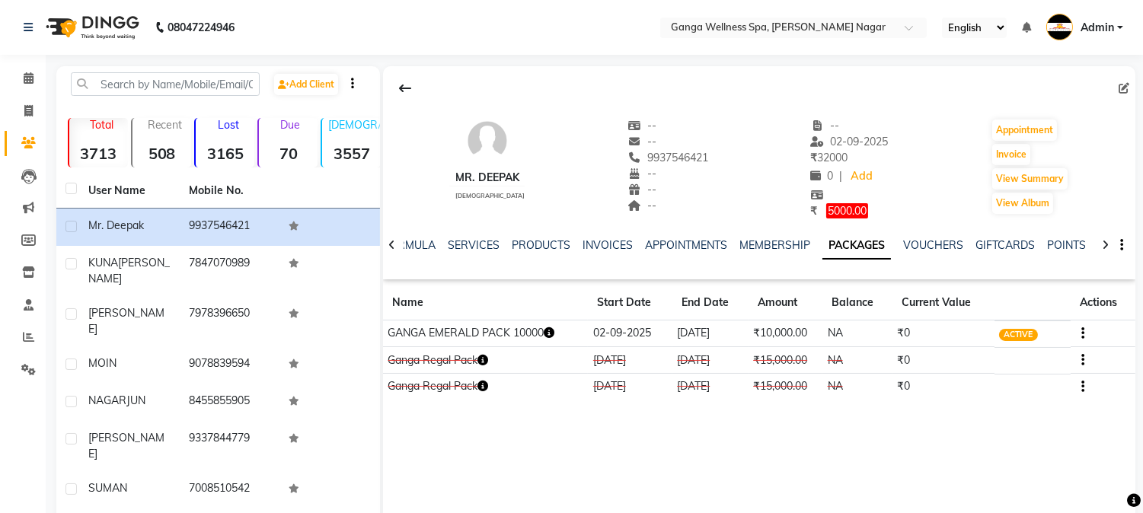
click at [857, 263] on div "NOTES FORMULA SERVICES PRODUCTS INVOICES APPOINTMENTS MEMBERSHIP PACKAGES VOUCH…" at bounding box center [741, 252] width 662 height 28
click at [25, 67] on link "Calendar" at bounding box center [23, 78] width 37 height 25
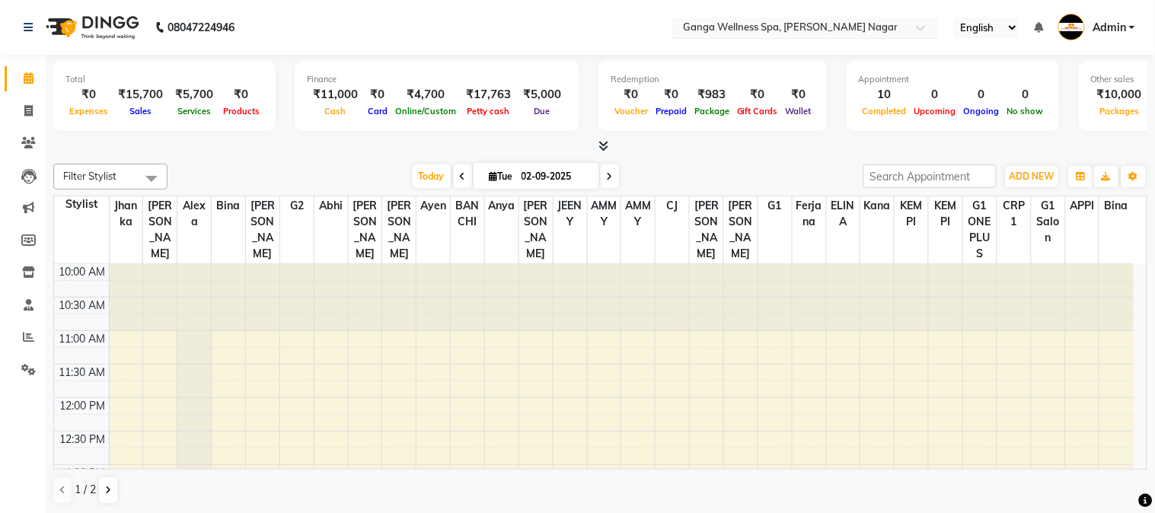
click at [720, 29] on input "text" at bounding box center [790, 28] width 221 height 15
click at [979, 20] on select "English ENGLISH Español العربية मराठी हिंदी ગુજરાતી தமிழ் 中文" at bounding box center [986, 28] width 65 height 21
click at [857, 38] on nav "08047224946 Select Location × Ganga Wellness Spa, [PERSON_NAME] Nagar English E…" at bounding box center [577, 27] width 1155 height 55
click at [1109, 21] on span "Admin" at bounding box center [1110, 28] width 34 height 16
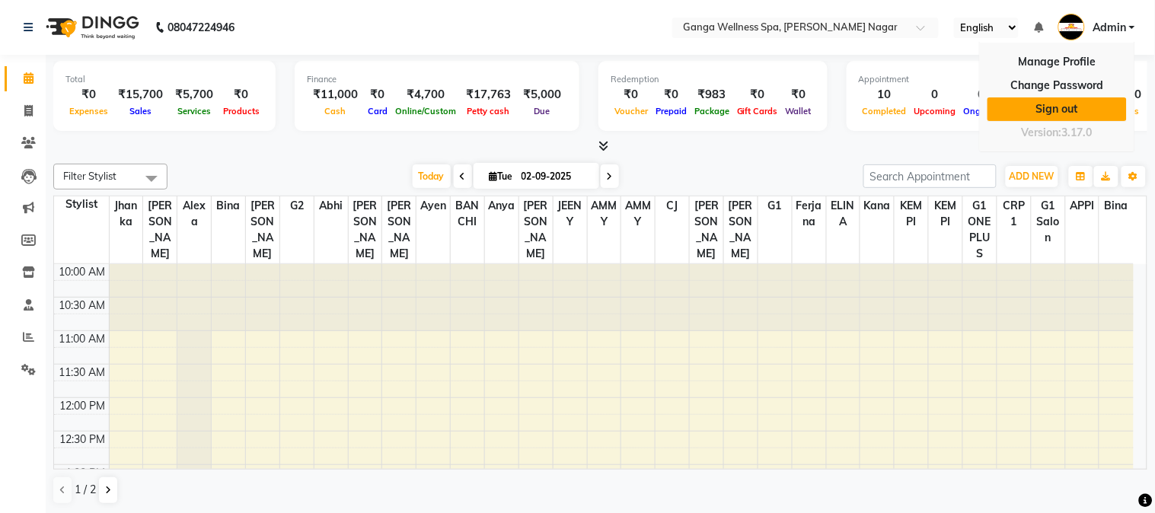
click at [1102, 115] on link "Sign out" at bounding box center [1057, 109] width 139 height 24
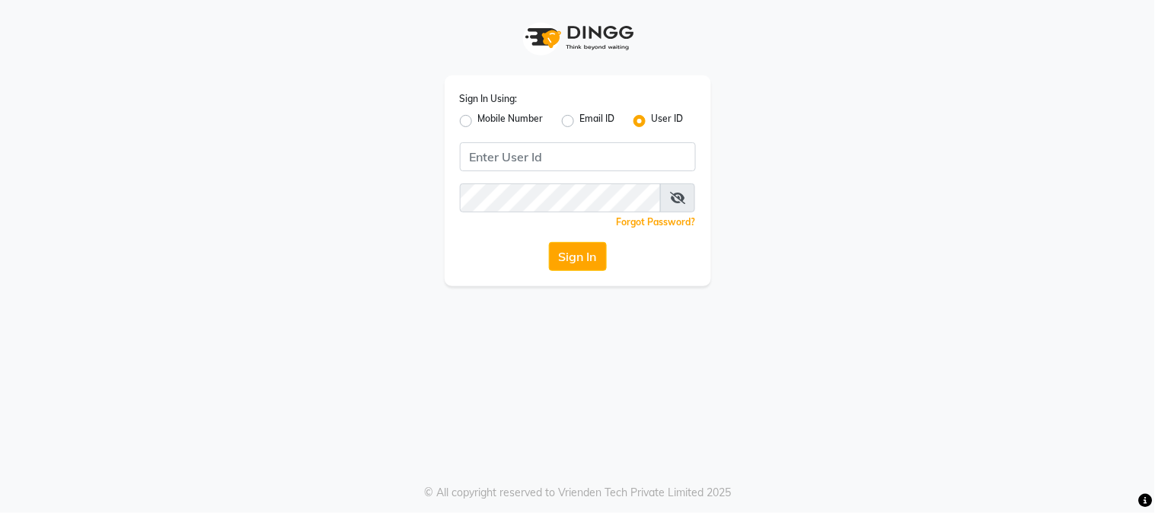
click at [478, 116] on label "Mobile Number" at bounding box center [510, 121] width 65 height 18
click at [478, 116] on input "Mobile Number" at bounding box center [483, 117] width 10 height 10
radio input "true"
radio input "false"
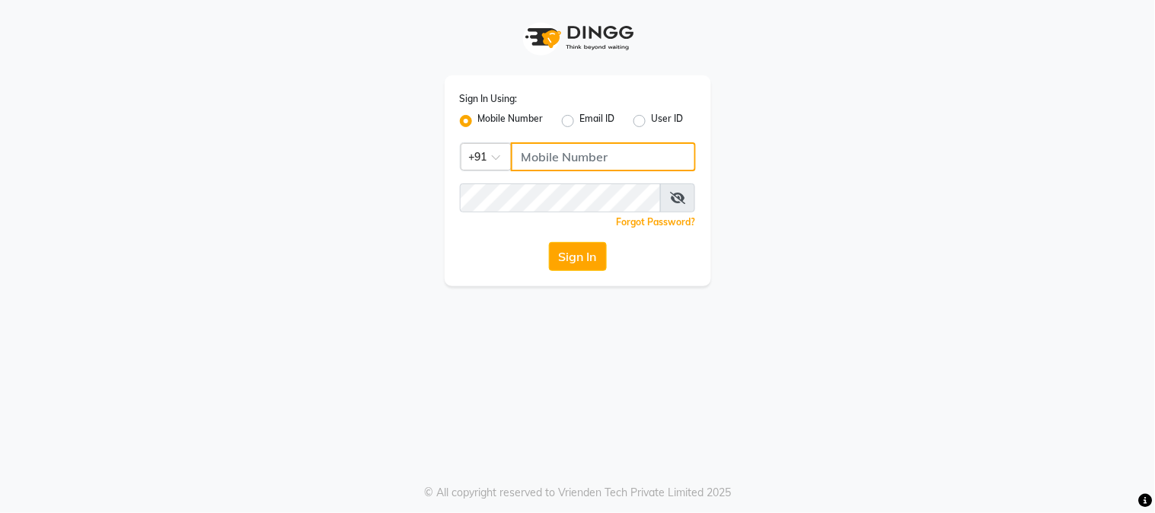
click at [584, 155] on input "Username" at bounding box center [603, 156] width 185 height 29
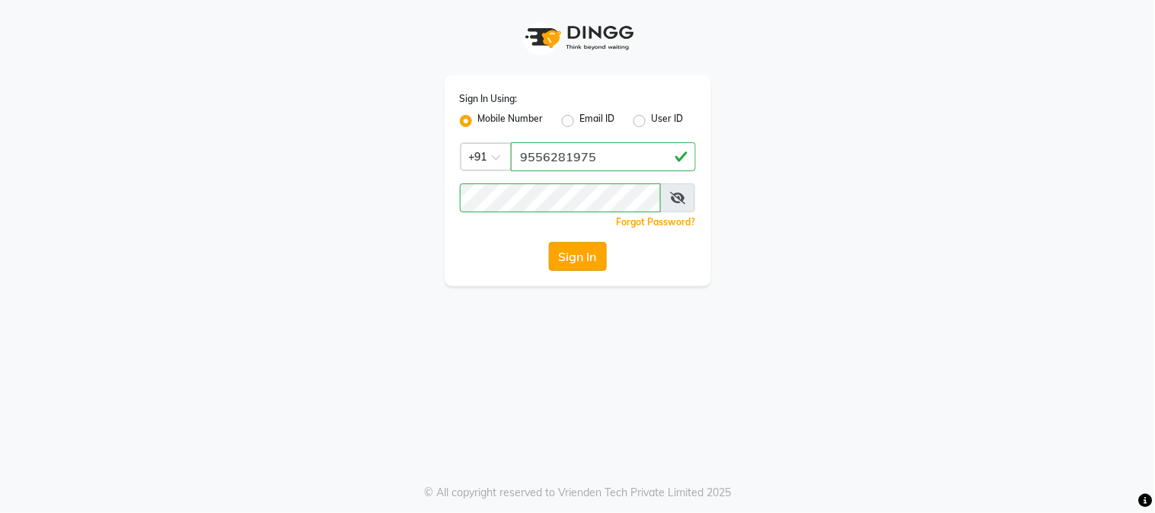
click at [576, 259] on button "Sign In" at bounding box center [578, 256] width 58 height 29
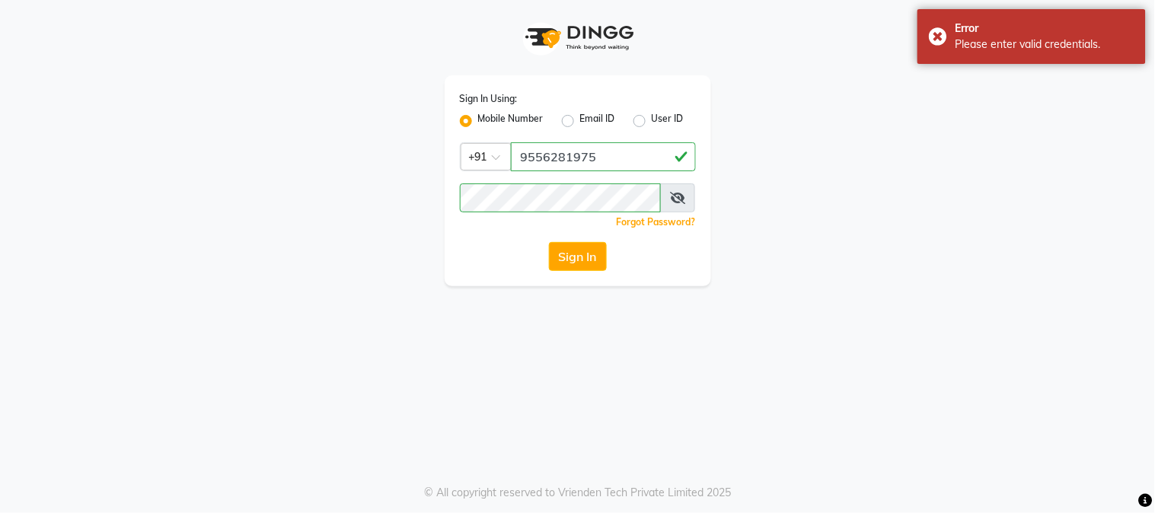
click at [682, 198] on icon at bounding box center [677, 198] width 15 height 12
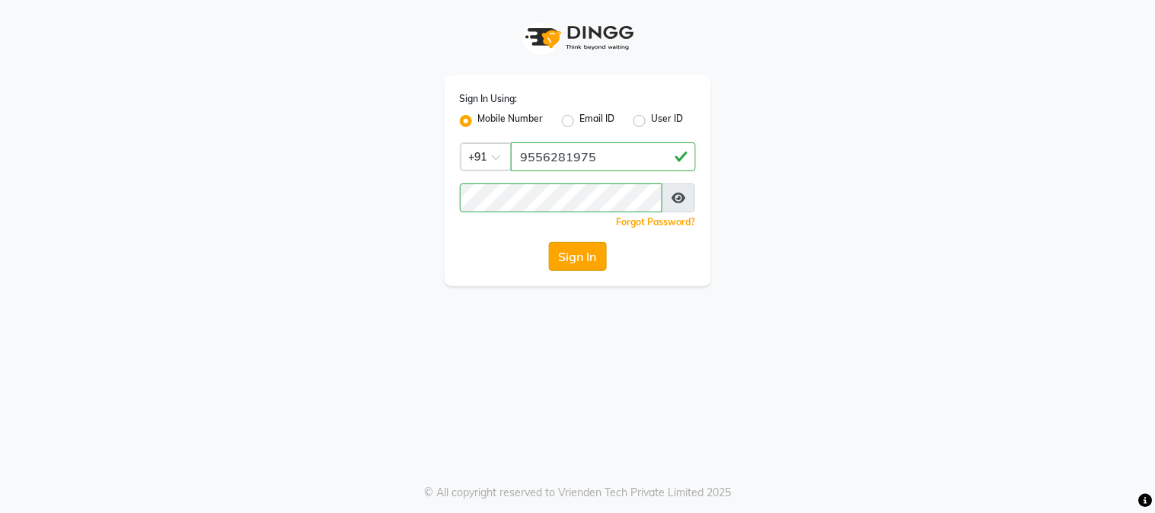
click at [576, 257] on button "Sign In" at bounding box center [578, 256] width 58 height 29
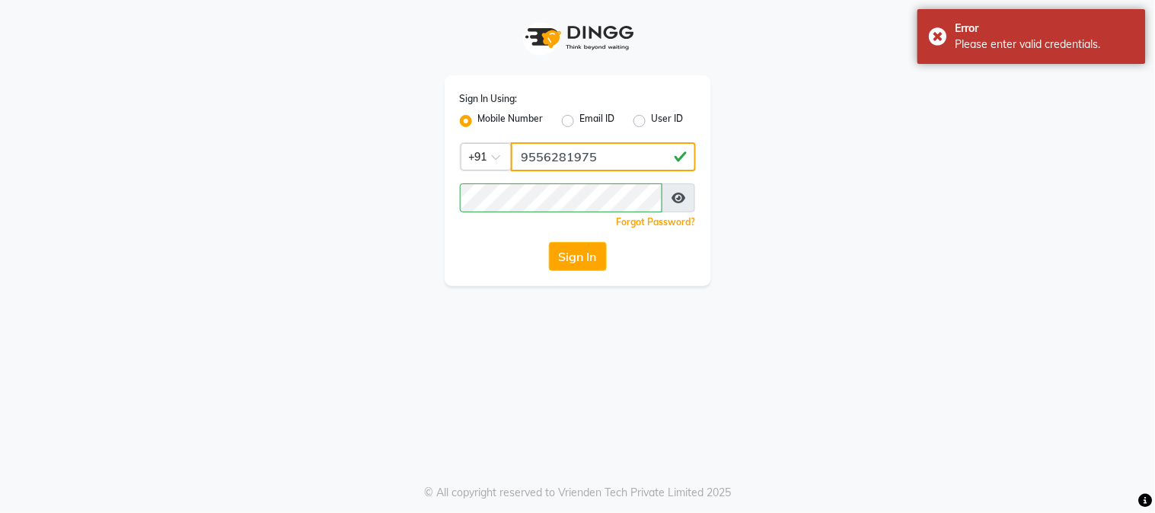
click at [618, 155] on input "9556281975" at bounding box center [603, 156] width 185 height 29
type input "9"
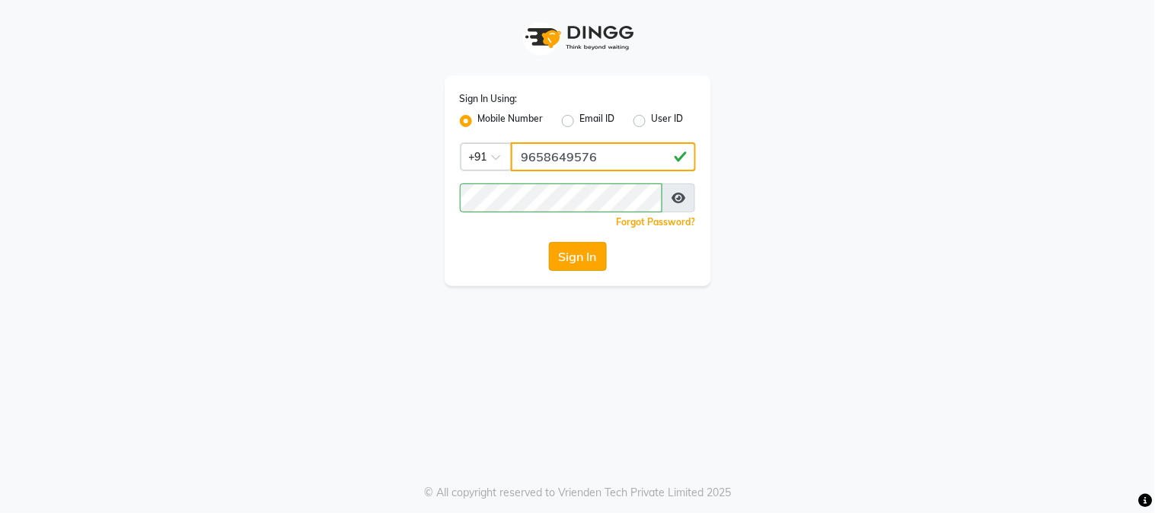
type input "9658649576"
click at [590, 257] on button "Sign In" at bounding box center [578, 256] width 58 height 29
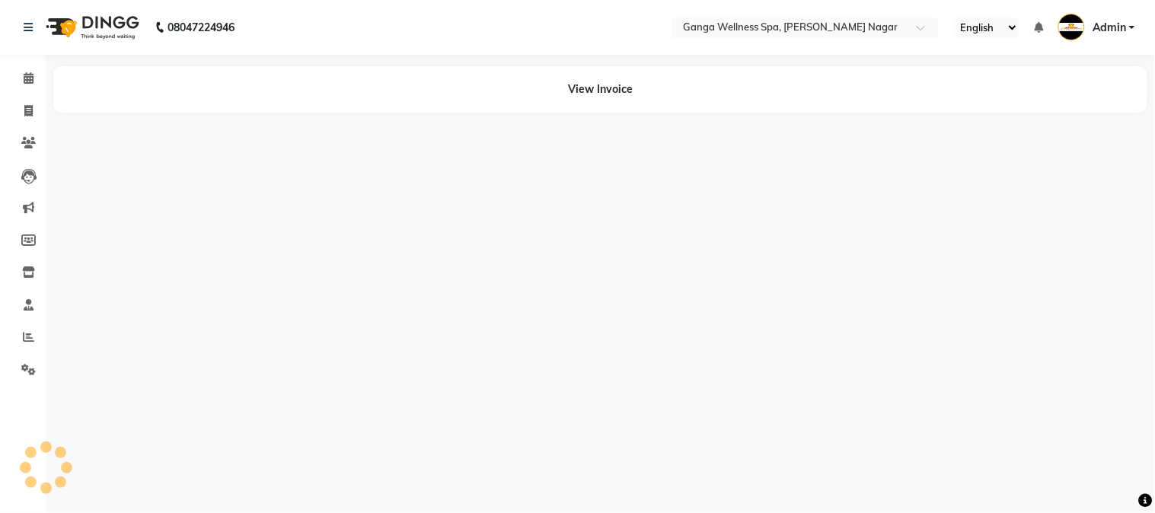
select select "en"
